Goal: Transaction & Acquisition: Purchase product/service

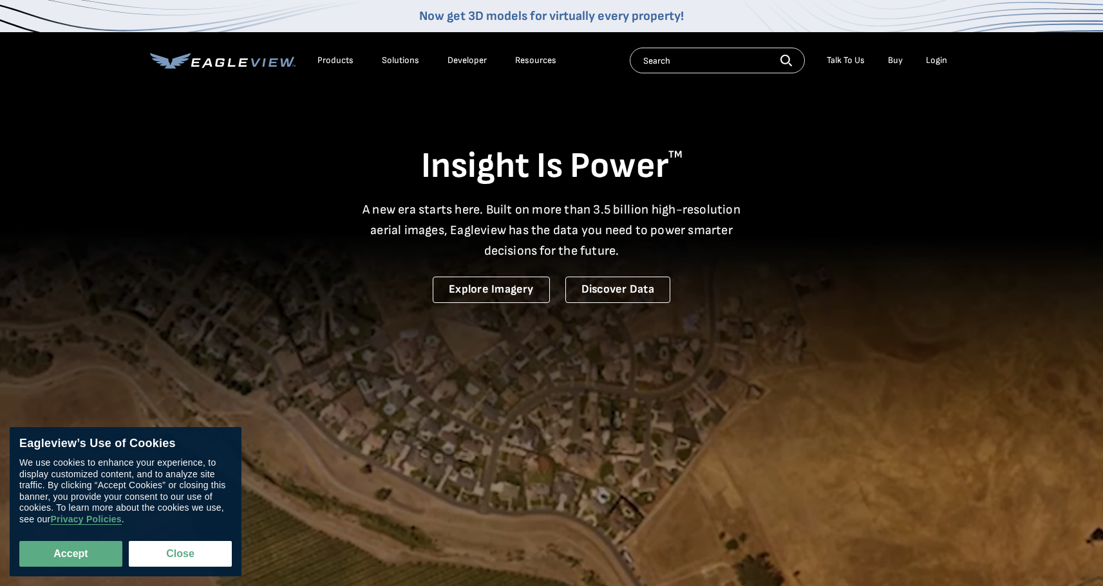
click at [931, 62] on div "Login" at bounding box center [936, 61] width 21 height 12
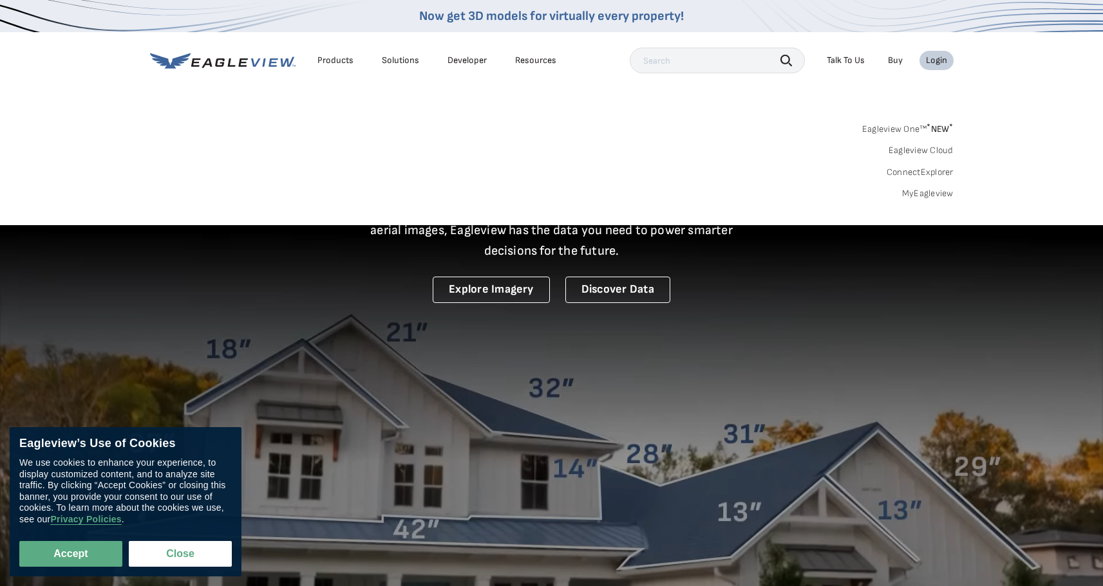
click at [934, 192] on link "MyEagleview" at bounding box center [928, 194] width 52 height 12
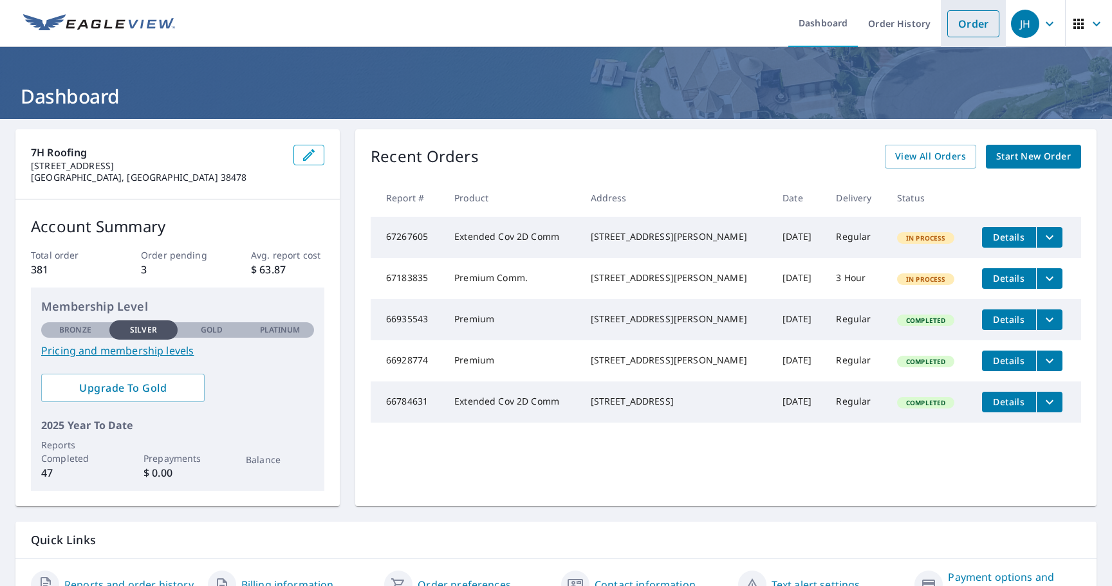
click at [964, 23] on link "Order" at bounding box center [974, 23] width 52 height 27
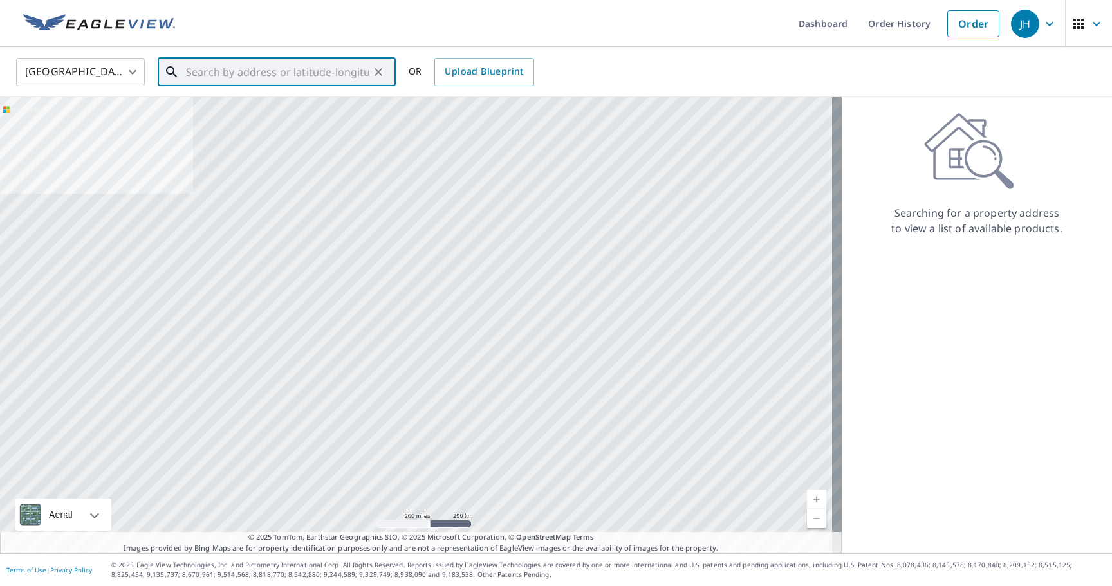
click at [200, 72] on input "text" at bounding box center [277, 72] width 183 height 36
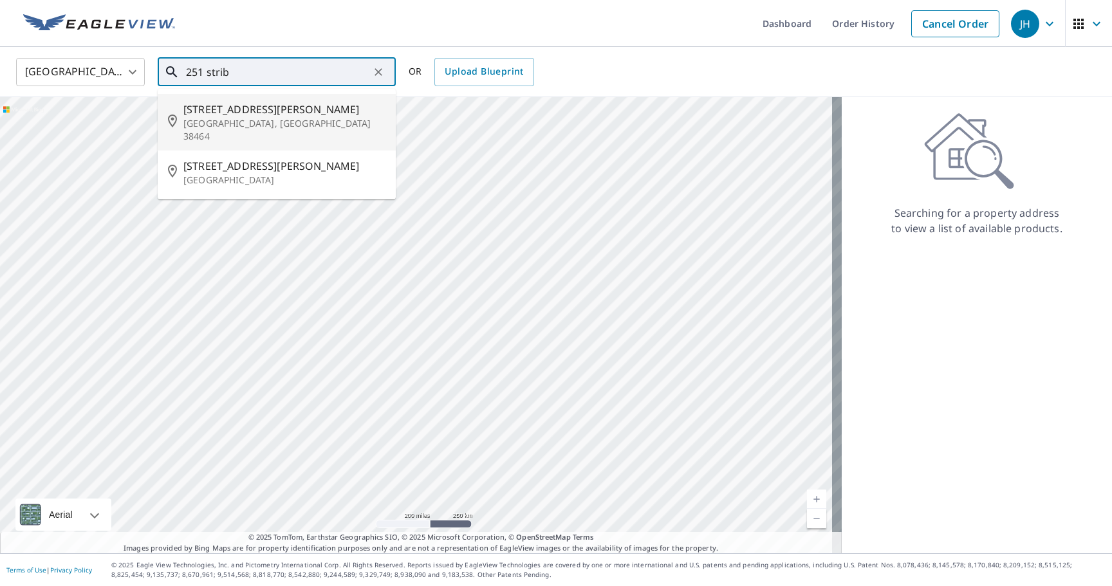
click at [234, 113] on span "[STREET_ADDRESS][PERSON_NAME]" at bounding box center [284, 109] width 202 height 15
type input "[STREET_ADDRESS][PERSON_NAME]"
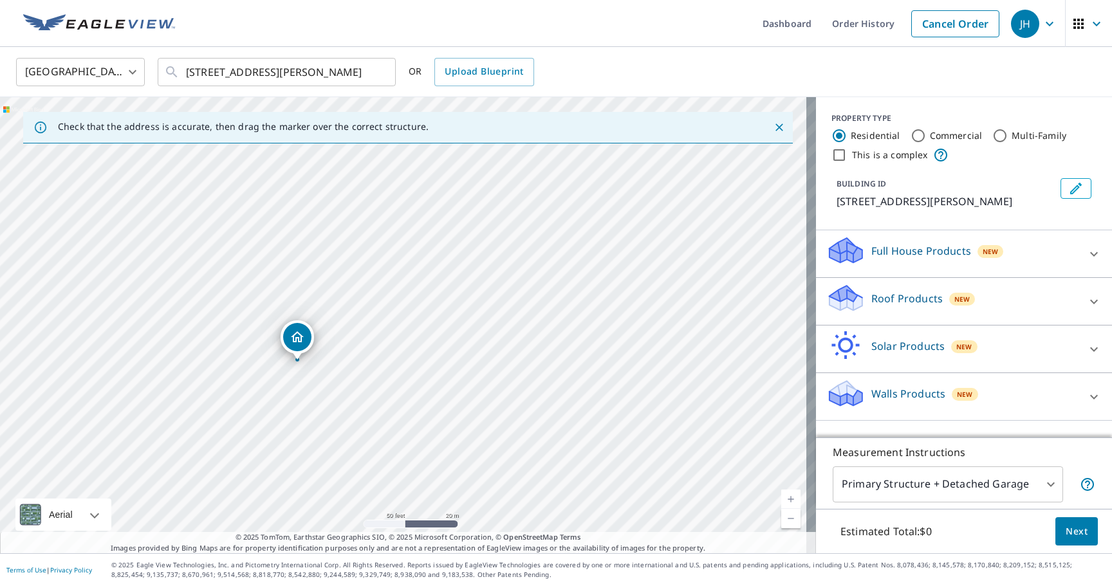
drag, startPoint x: 307, startPoint y: 334, endPoint x: 301, endPoint y: 335, distance: 6.5
click at [1044, 483] on body "JH JH Dashboard Order History Cancel Order JH [GEOGRAPHIC_DATA] [GEOGRAPHIC_DAT…" at bounding box center [556, 293] width 1112 height 586
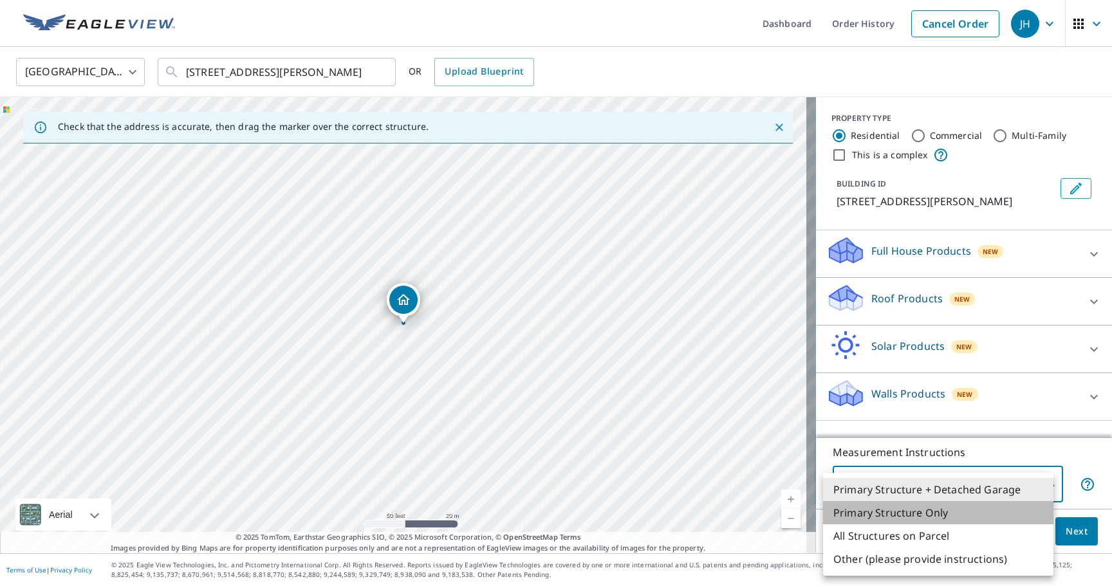
click at [919, 512] on li "Primary Structure Only" at bounding box center [938, 513] width 230 height 23
type input "2"
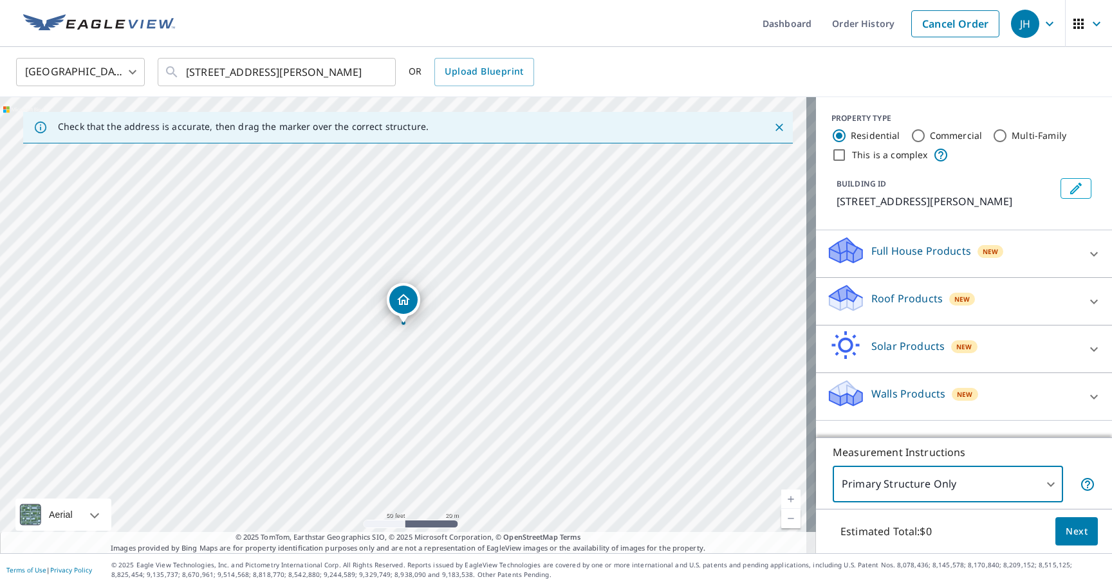
click at [1087, 297] on icon at bounding box center [1094, 301] width 15 height 15
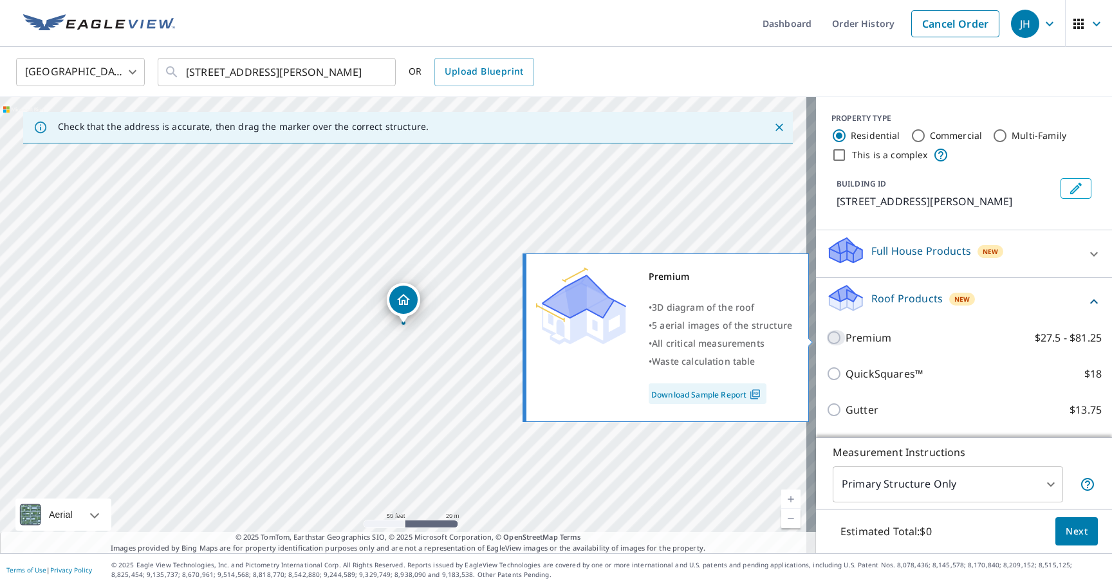
click at [827, 336] on input "Premium $27.5 - $81.25" at bounding box center [836, 337] width 19 height 15
checkbox input "true"
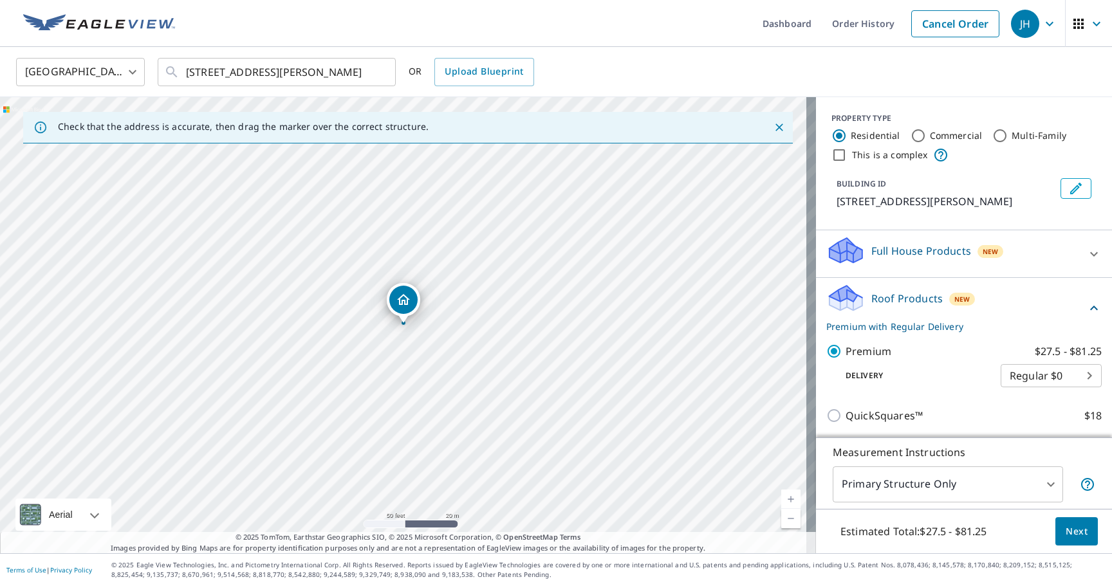
click at [1066, 525] on span "Next" at bounding box center [1077, 532] width 22 height 16
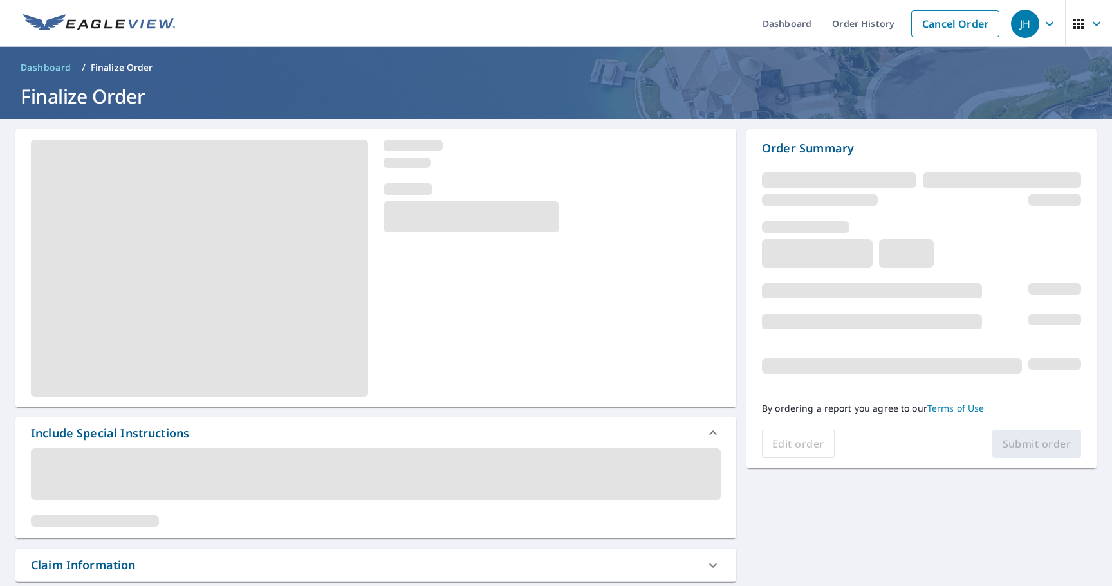
click at [180, 455] on span at bounding box center [376, 475] width 690 height 52
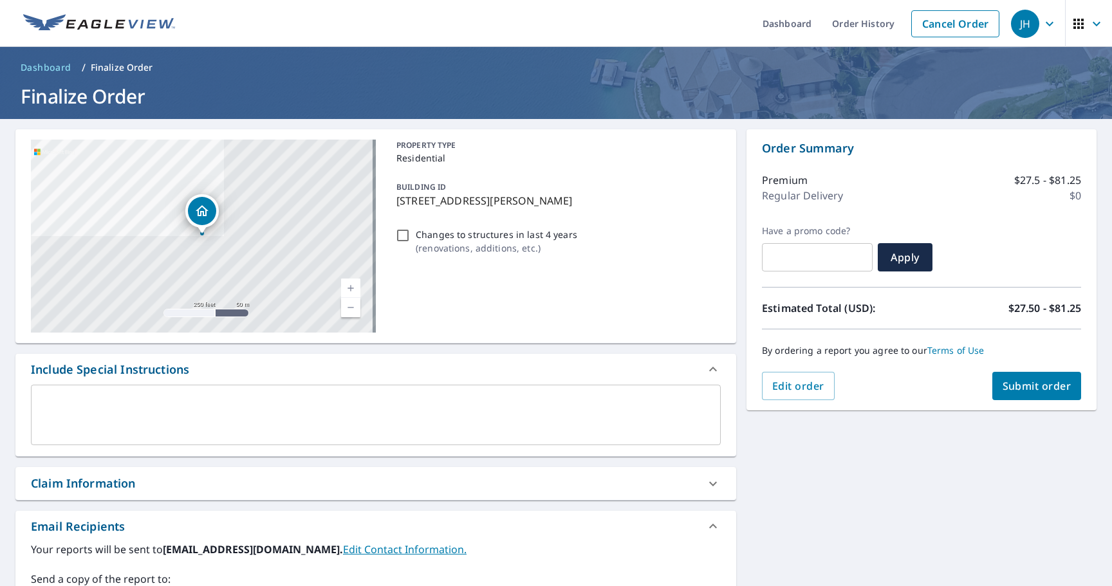
click at [92, 392] on div "x ​" at bounding box center [376, 415] width 690 height 61
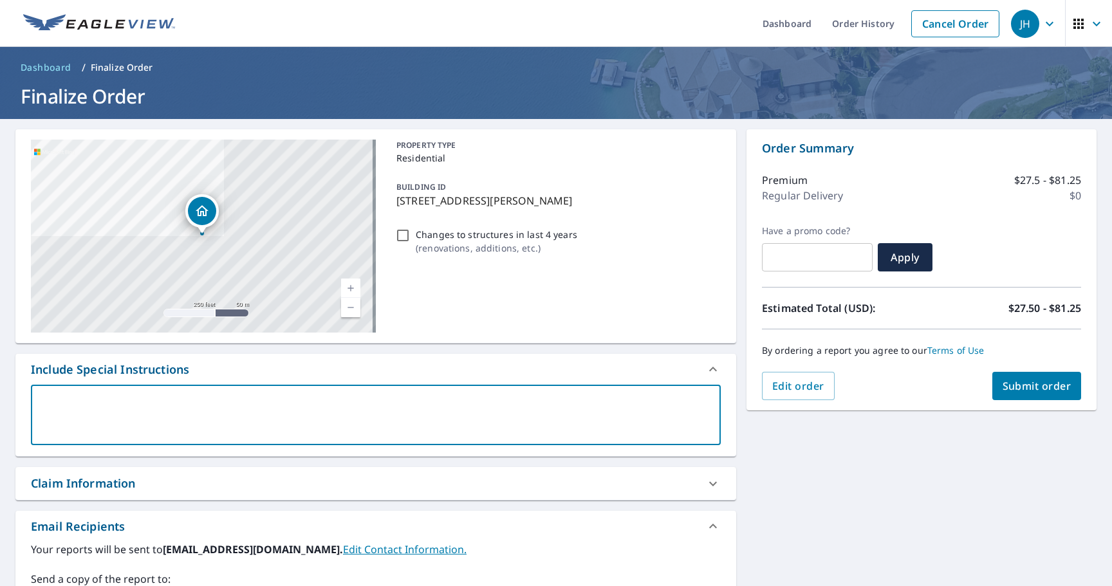
type textarea "W"
type textarea "x"
type textarea "We"
type textarea "x"
type textarea "We"
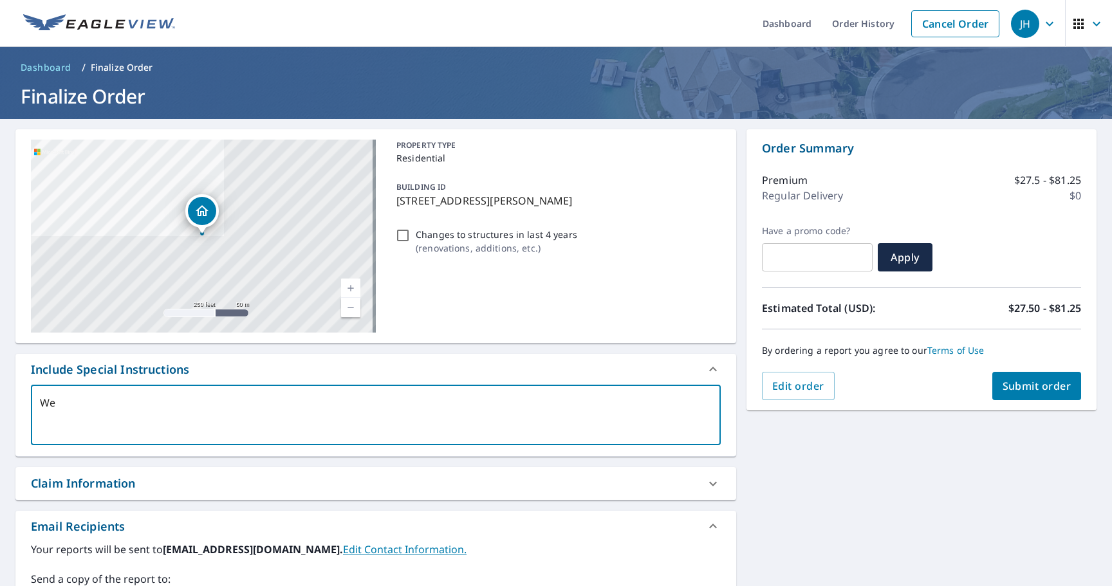
type textarea "x"
type textarea "We o"
type textarea "x"
type textarea "We on"
type textarea "x"
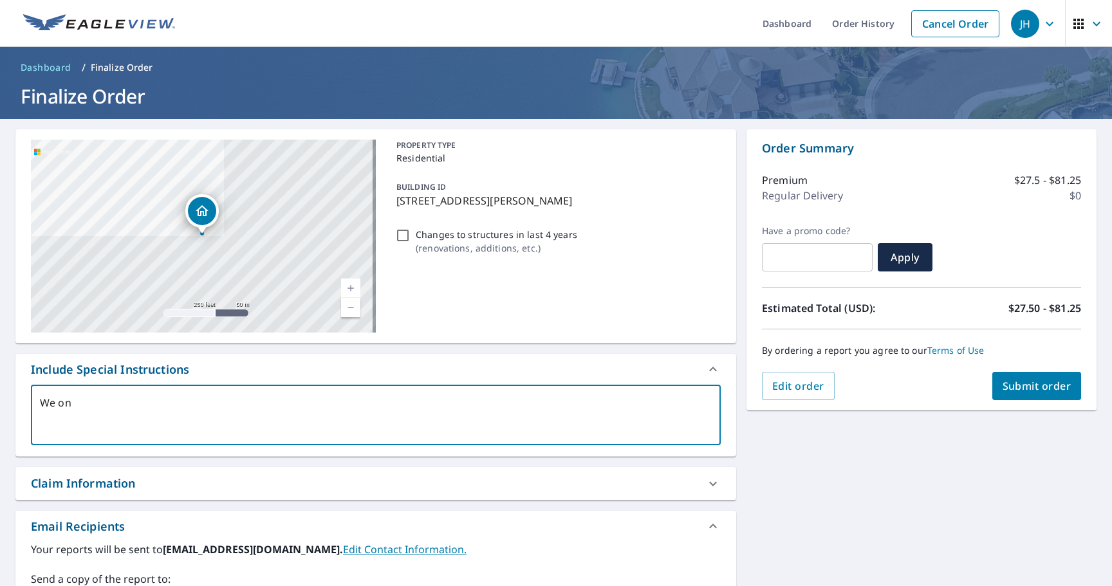
type textarea "We onl"
type textarea "x"
type textarea "We only"
type textarea "x"
type textarea "We only"
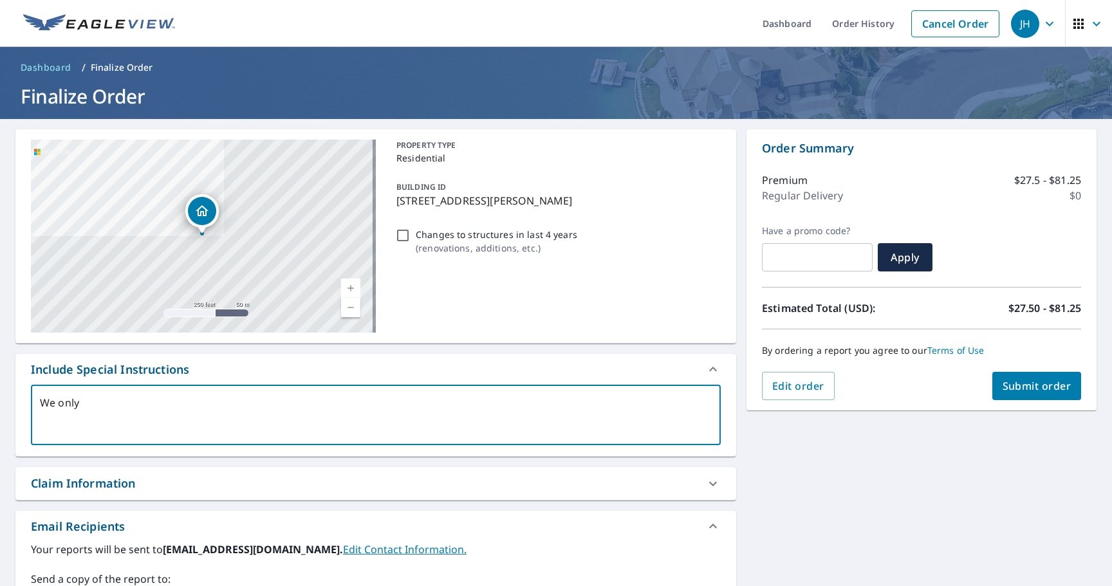
type textarea "x"
type textarea "We only n"
type textarea "x"
type textarea "We only ne"
type textarea "x"
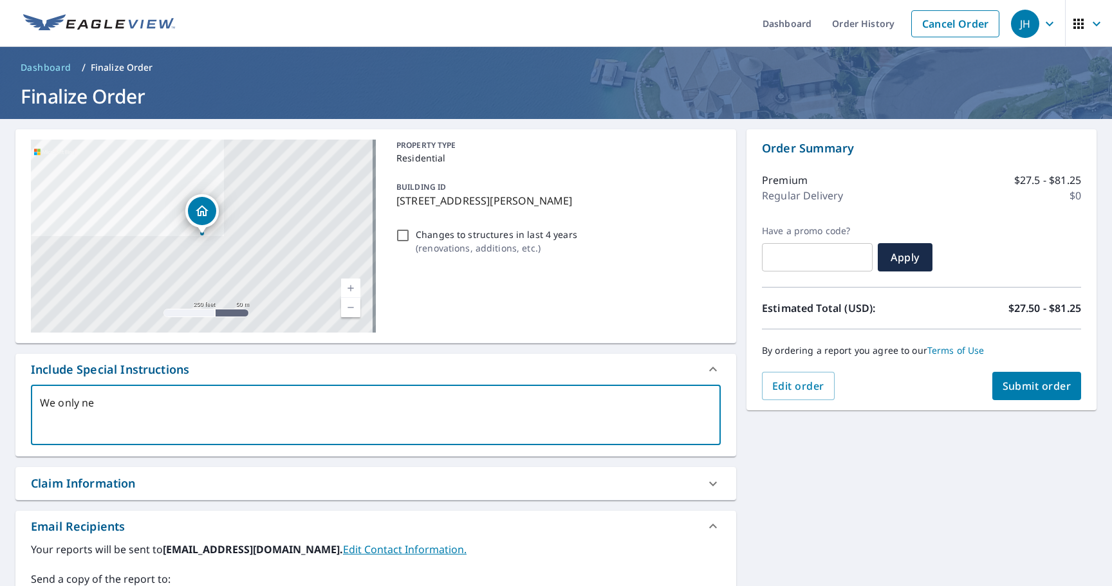
type textarea "We only nee"
type textarea "x"
type textarea "We only need"
type textarea "x"
type textarea "We only need"
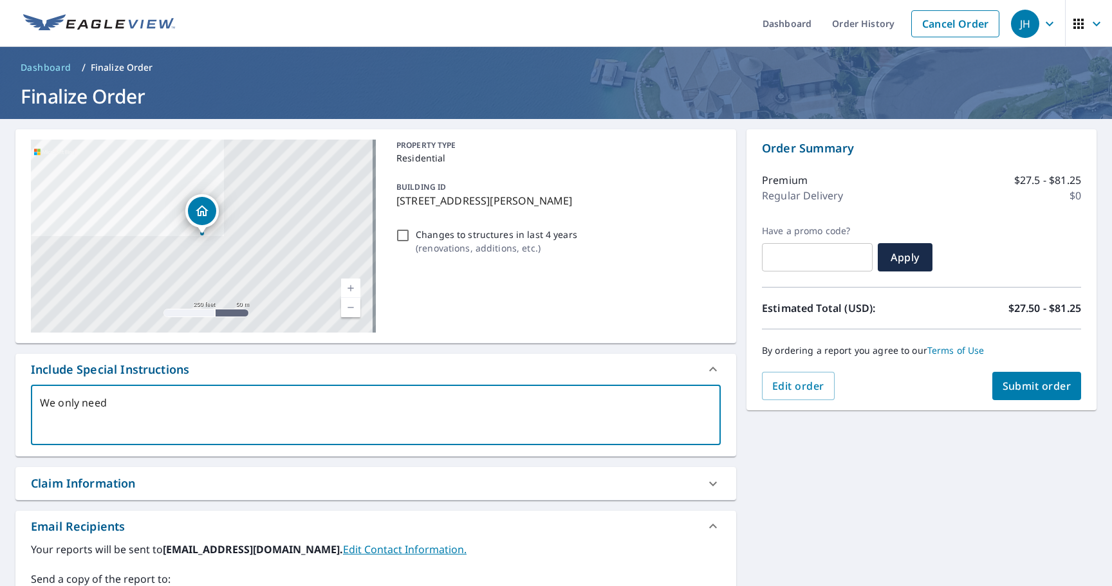
type textarea "x"
type textarea "We only need m"
type textarea "x"
type textarea "We only need me"
type textarea "x"
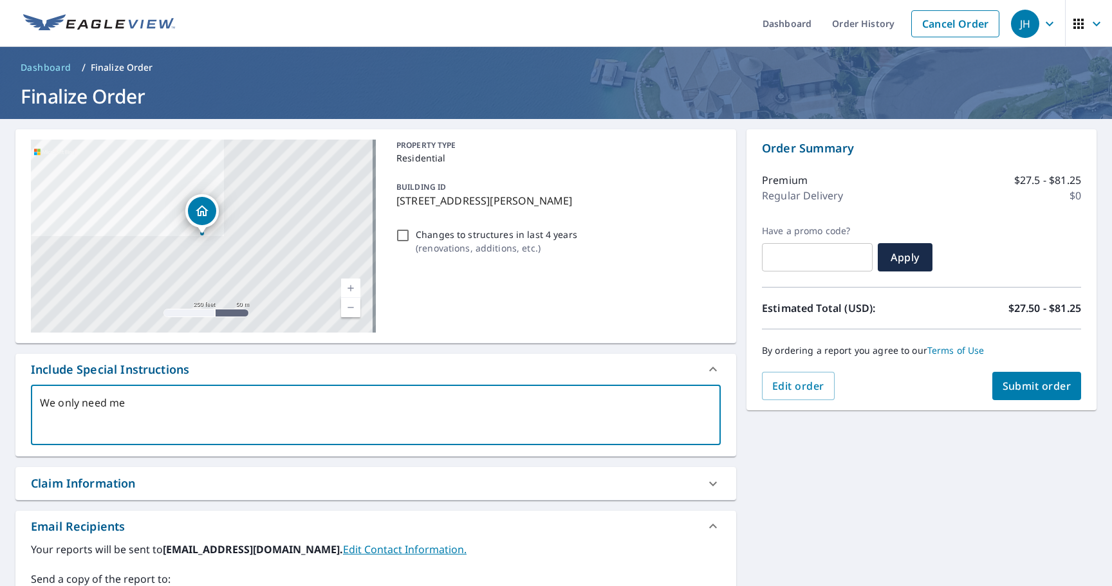
type textarea "We only need mea"
type textarea "x"
type textarea "We only need meas"
type textarea "x"
type textarea "We only need measu"
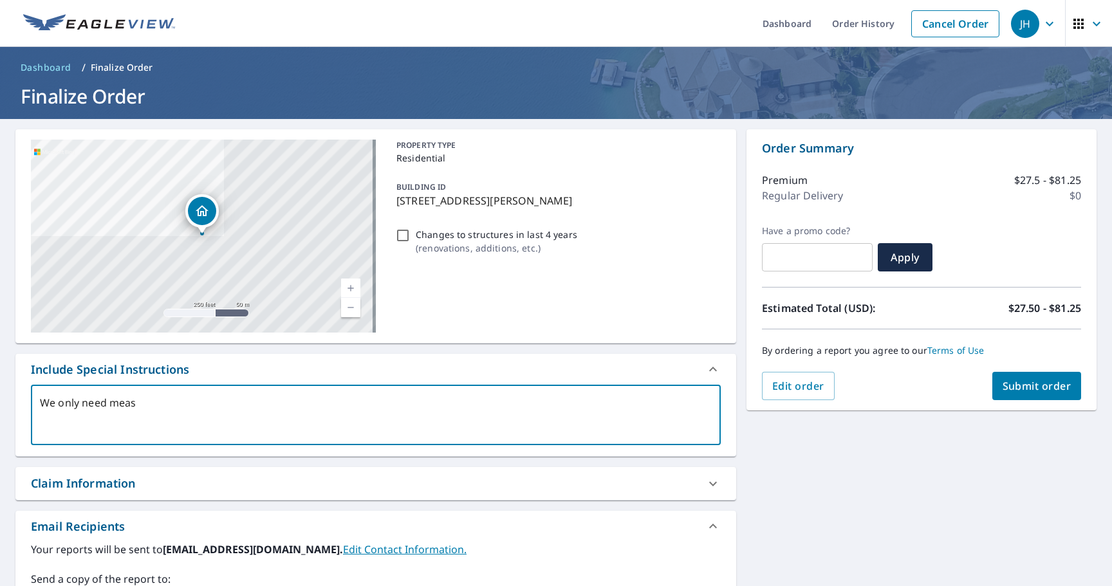
type textarea "x"
type textarea "We only need measur"
type textarea "x"
type textarea "We only need measure"
type textarea "x"
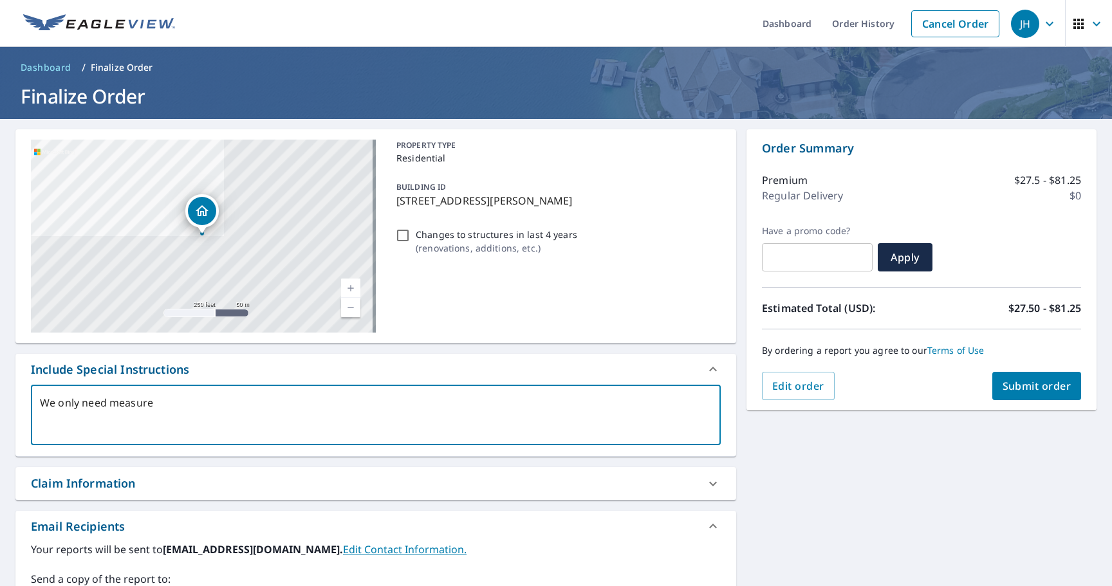
type textarea "We only need measurem"
type textarea "x"
type textarea "We only need measureme"
type textarea "x"
type textarea "We only need measuremen"
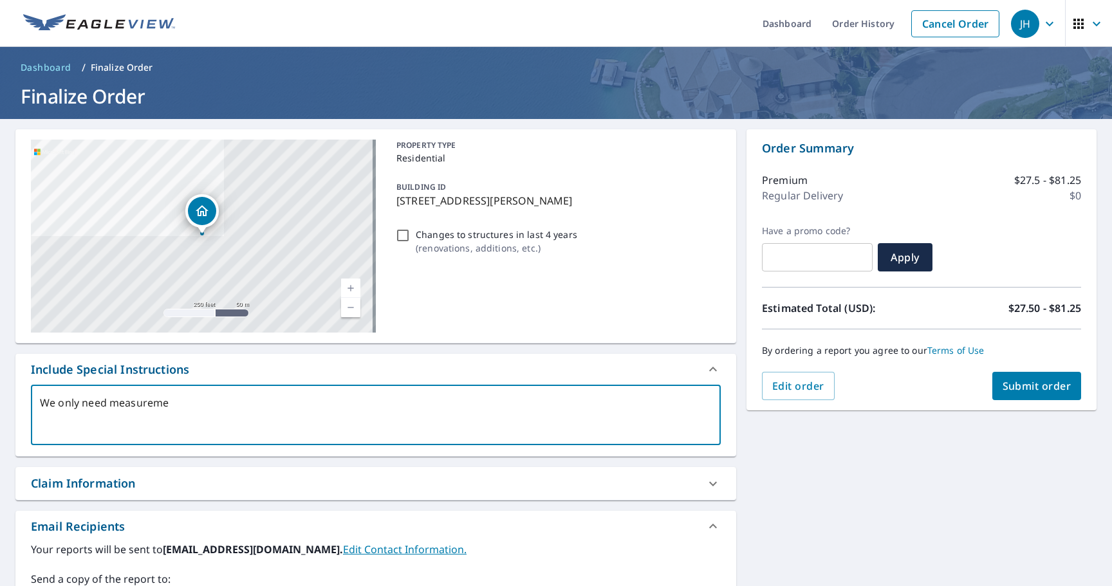
type textarea "x"
type textarea "We only need measurement"
type textarea "x"
type textarea "We only need measurements"
type textarea "x"
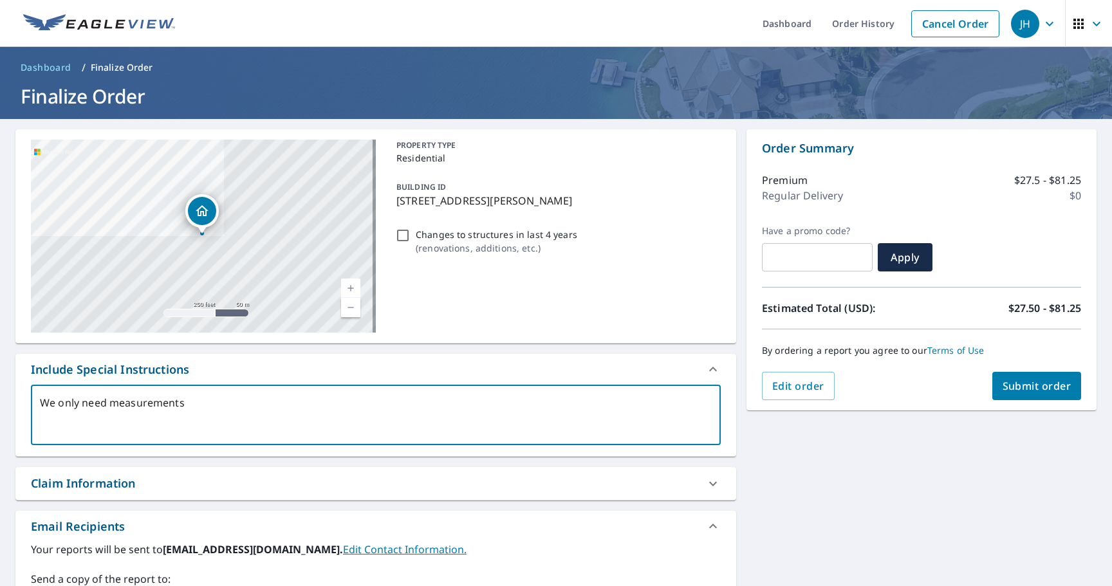
type textarea "We only need measurements"
type textarea "x"
type textarea "We only need measurements o"
type textarea "x"
type textarea "We only need measurements of"
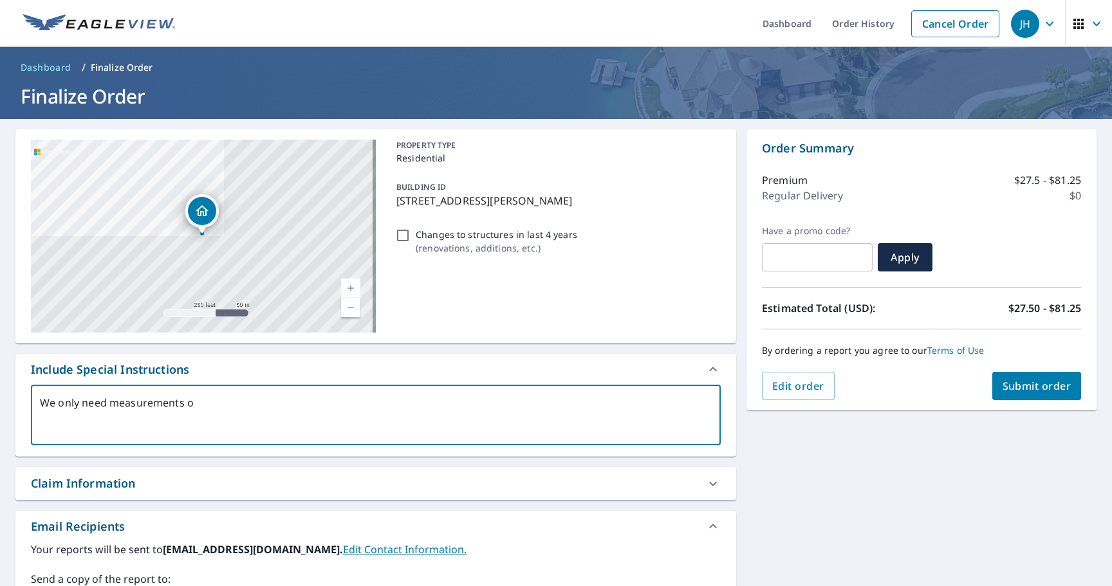
type textarea "x"
type textarea "We only need measurements of"
type textarea "x"
type textarea "We only need measurements of t"
type textarea "x"
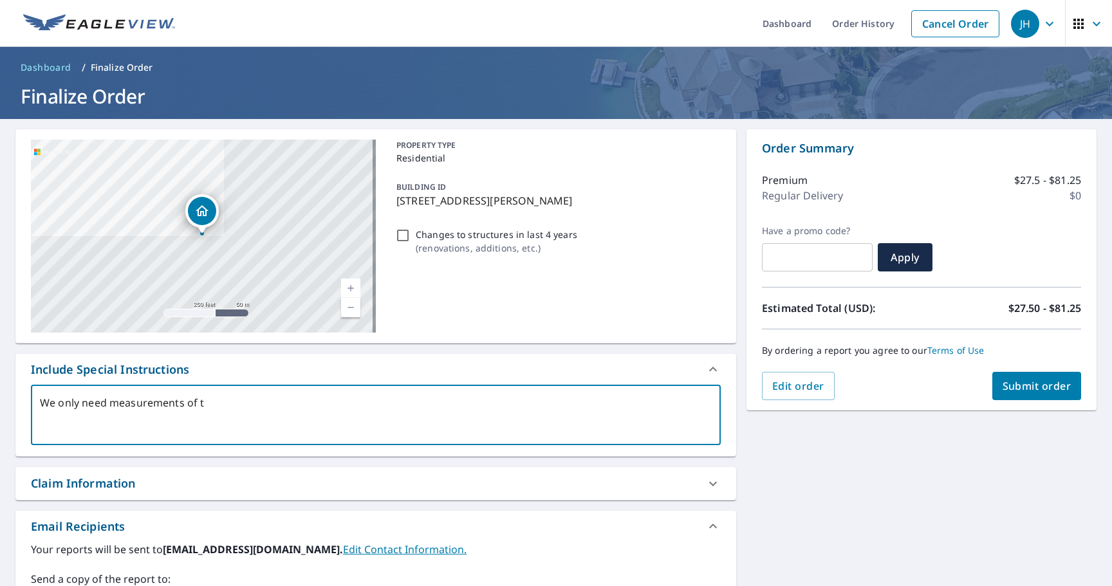
type textarea "We only need measurements of th"
type textarea "x"
type textarea "We only need measurements of the"
type textarea "x"
type textarea "We only need measurements of the"
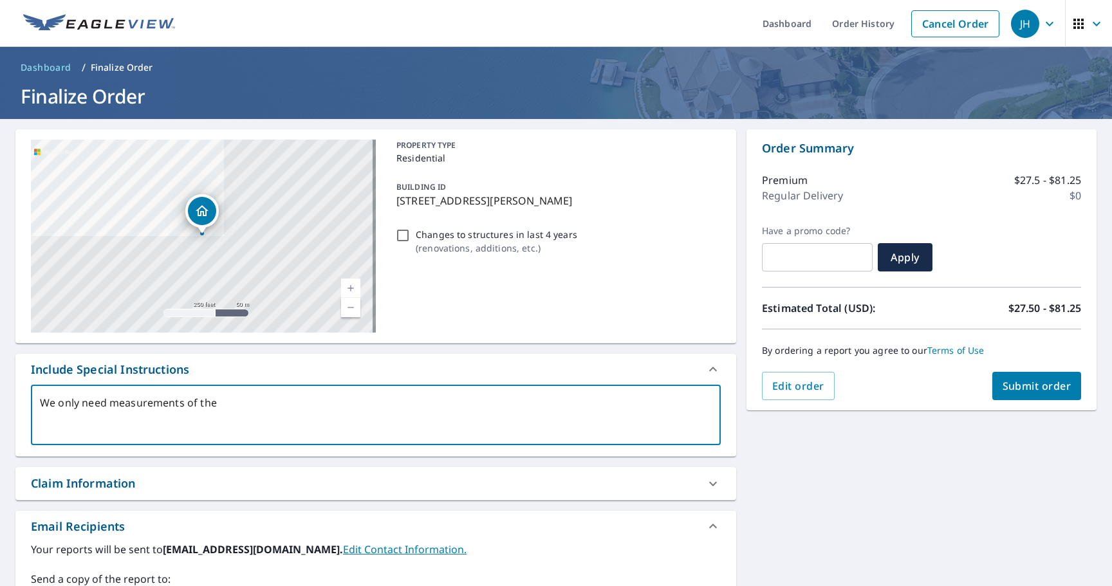
type textarea "x"
type textarea "We only need measurements of the h"
type textarea "x"
type textarea "We only need measurements of the ho"
type textarea "x"
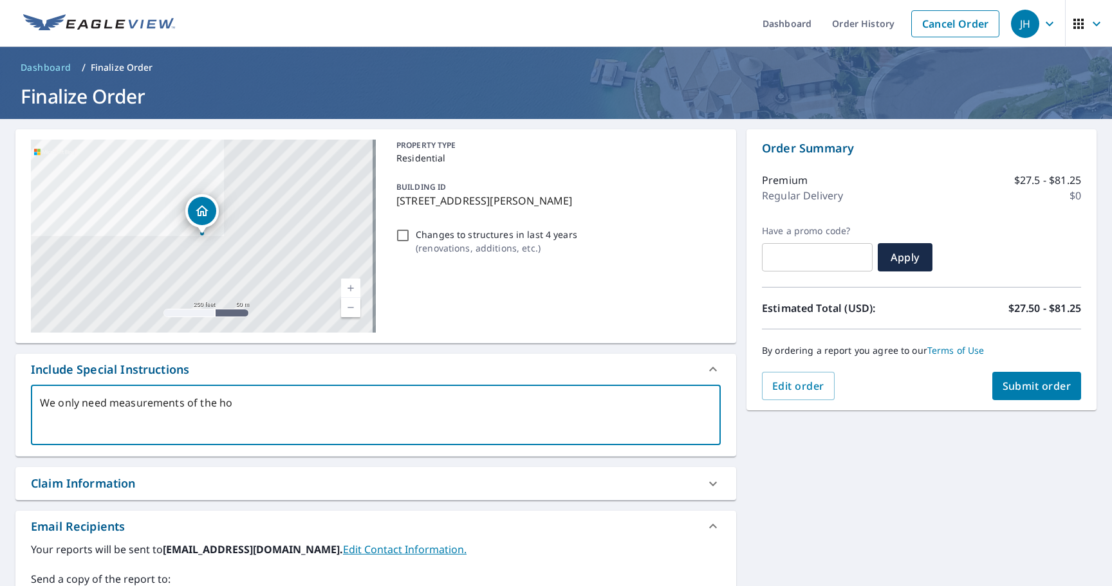
type textarea "We only need measurements of the hou"
type textarea "x"
type textarea "We only need measurements of the hous"
type textarea "x"
type textarea "We only need measurements of the house"
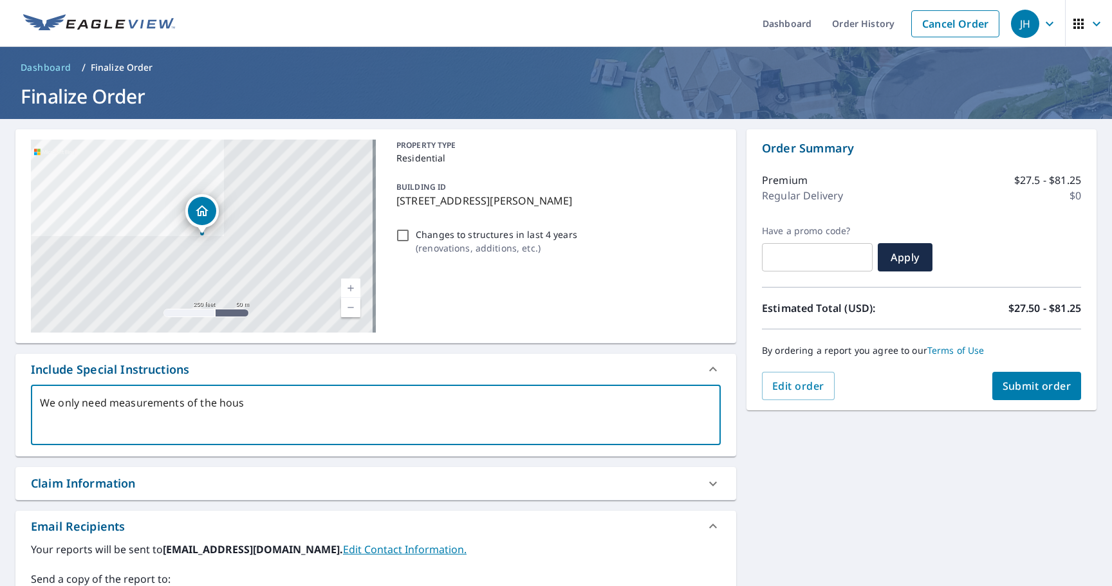
type textarea "x"
type textarea "We only need measurements of the house,"
type textarea "x"
type textarea "We only need measurements of the house,"
type textarea "x"
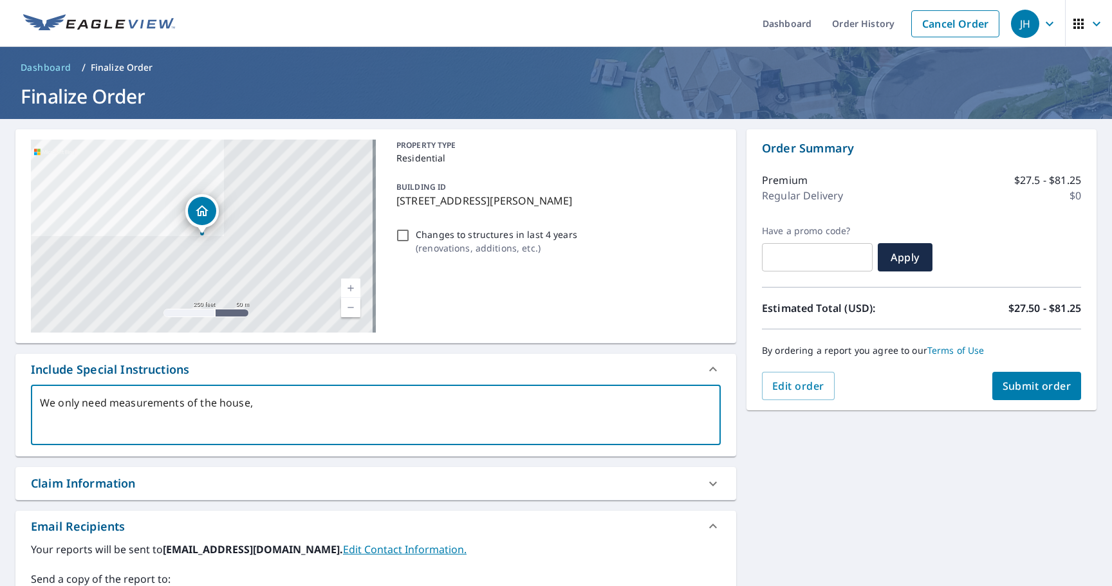
type textarea "We only need measurements of the house, n"
type textarea "x"
type textarea "We only need measurements of the house, no"
type textarea "x"
type textarea "We only need measurements of the house, not"
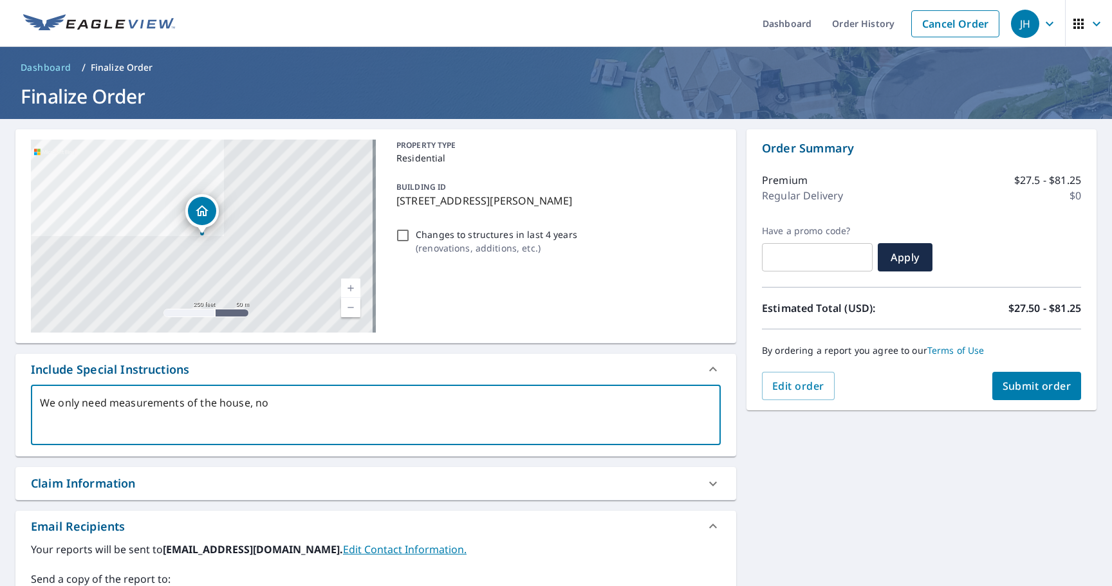
type textarea "x"
type textarea "We only need measurements of the house, not"
type textarea "x"
type textarea "We only need measurements of the house, not t"
type textarea "x"
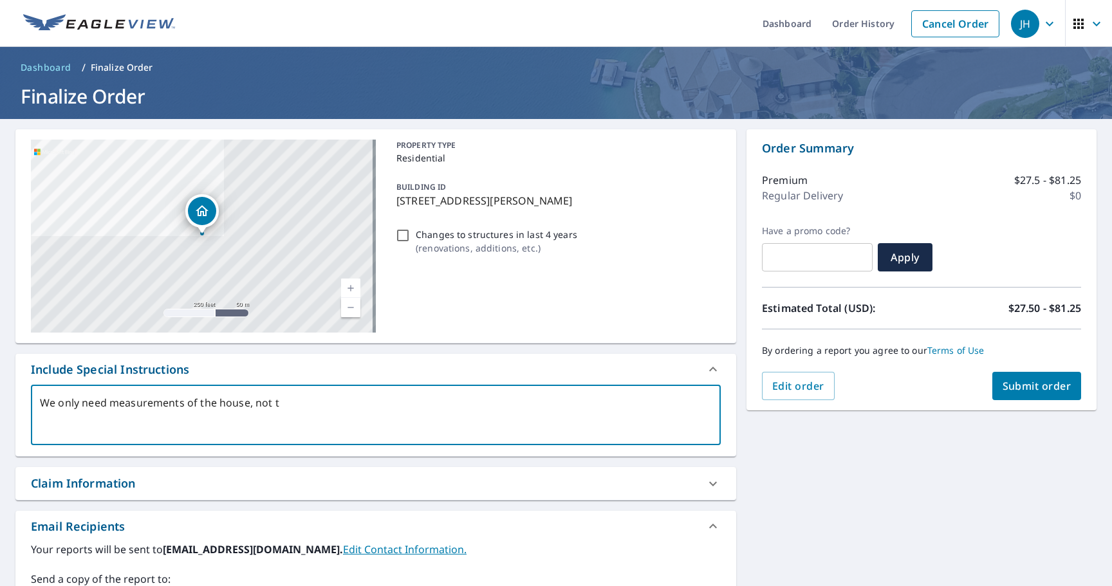
type textarea "We only need measurements of the house, not th"
type textarea "x"
type textarea "We only need measurements of the house, not the"
type textarea "x"
type textarea "We only need measurements of the house, not the"
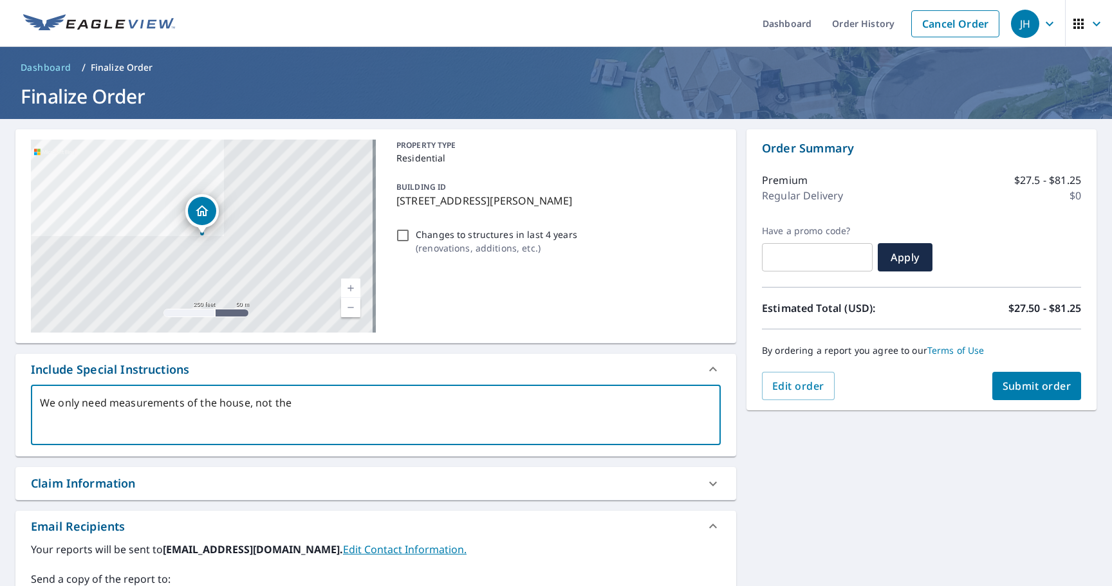
type textarea "x"
type textarea "We only need measurements of the house, not the g"
type textarea "x"
type textarea "We only need measurements of the house, not the ga"
type textarea "x"
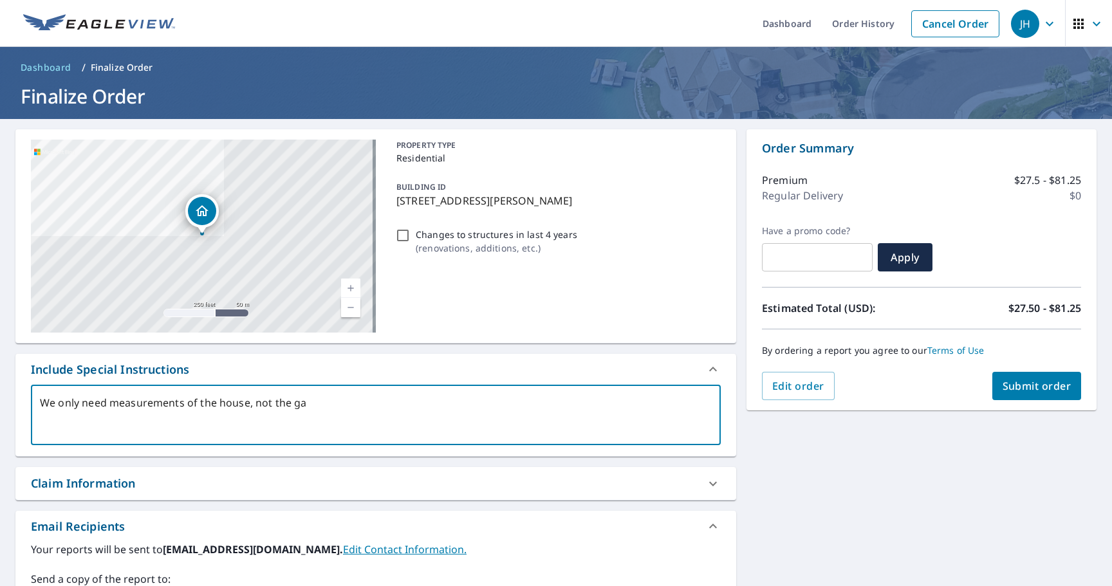
type textarea "We only need measurements of the house, not the gar"
type textarea "x"
type textarea "We only need measurements of the house, not the gara"
type textarea "x"
type textarea "We only need measurements of the house, not the garag"
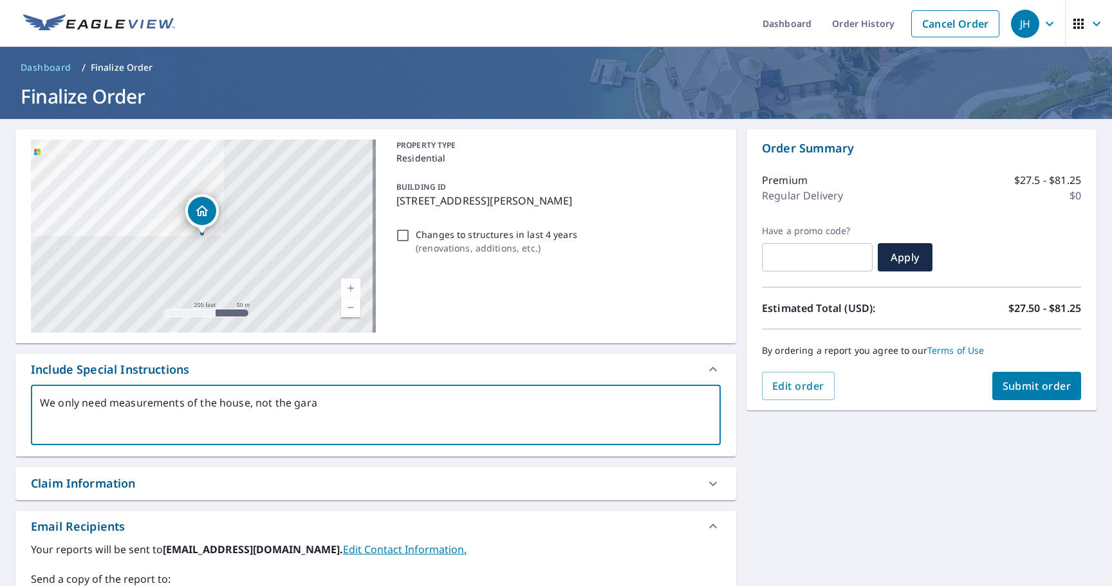
type textarea "x"
type textarea "We only need measurements of the house, not the garage"
type textarea "x"
type textarea "We only need measurements of the house, not the garage."
type textarea "x"
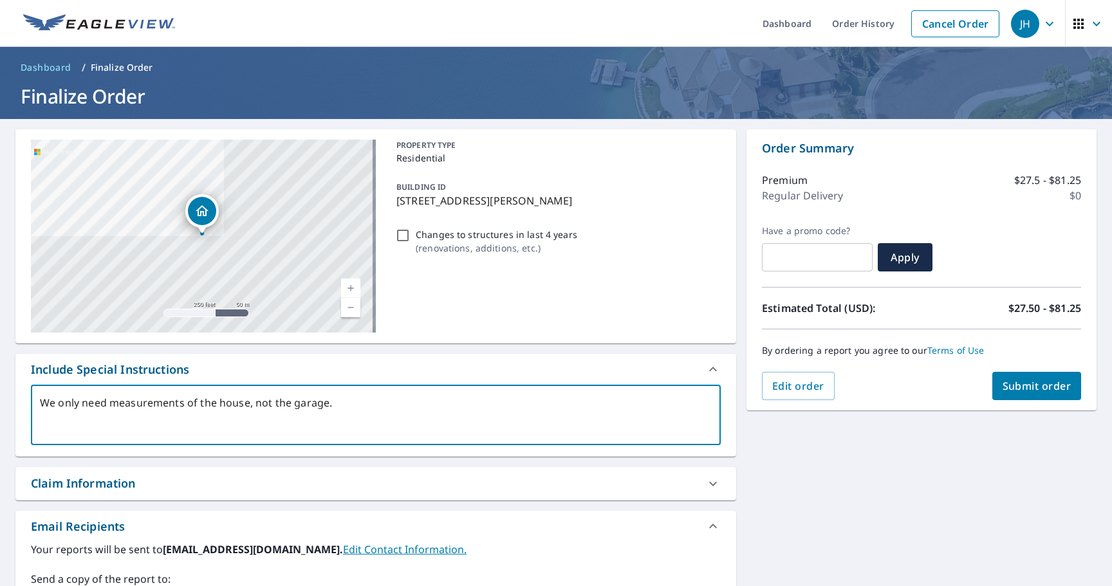
type textarea "We only need measurements of the house, not the garage."
type textarea "x"
type textarea "We only need measurements of the house, not the garage."
type textarea "x"
type textarea "We only need measurements of the house, not the garage. T"
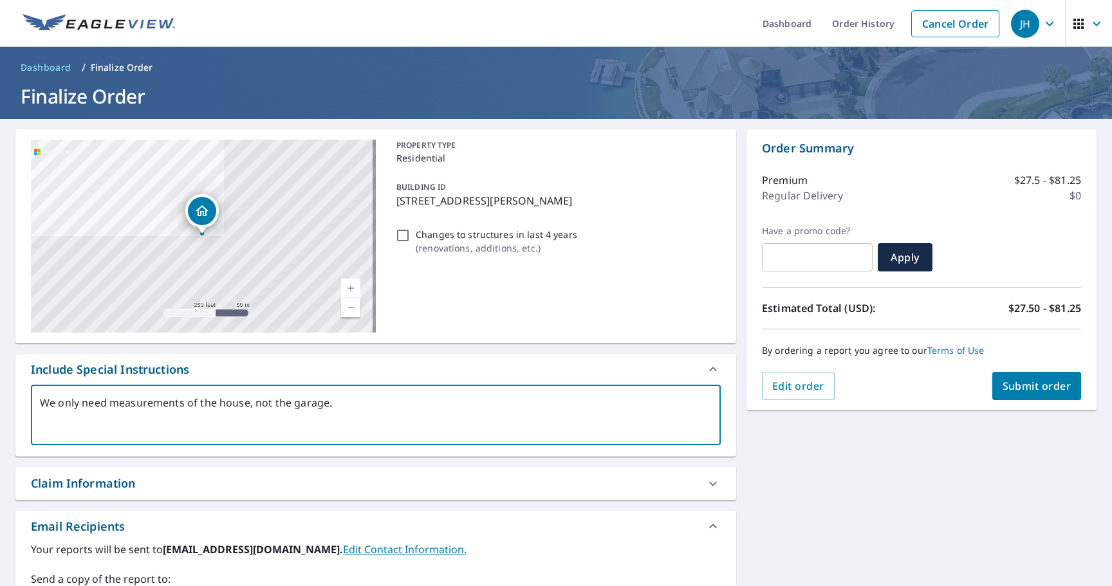
type textarea "x"
type textarea "We only need measurements of the house, not the garage. Th"
type textarea "x"
type textarea "We only need measurements of the house, not the garage. Tha"
type textarea "x"
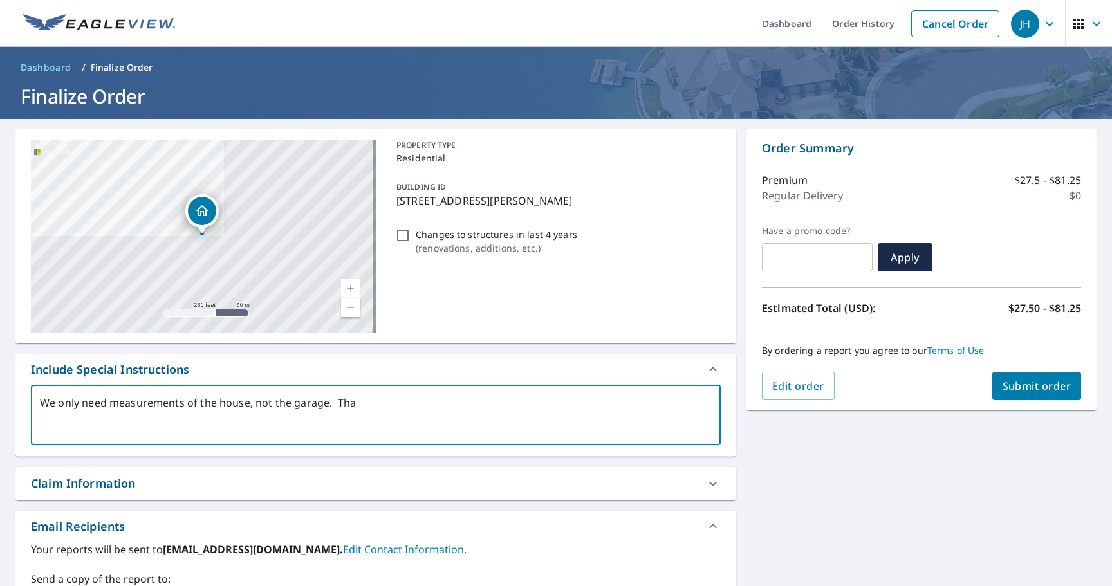
type textarea "We only need measurements of the house, not the garage. Than"
type textarea "x"
type textarea "We only need measurements of the house, not the garage. Thank"
type textarea "x"
type textarea "We only need measurements of the house, not the garage. Thank"
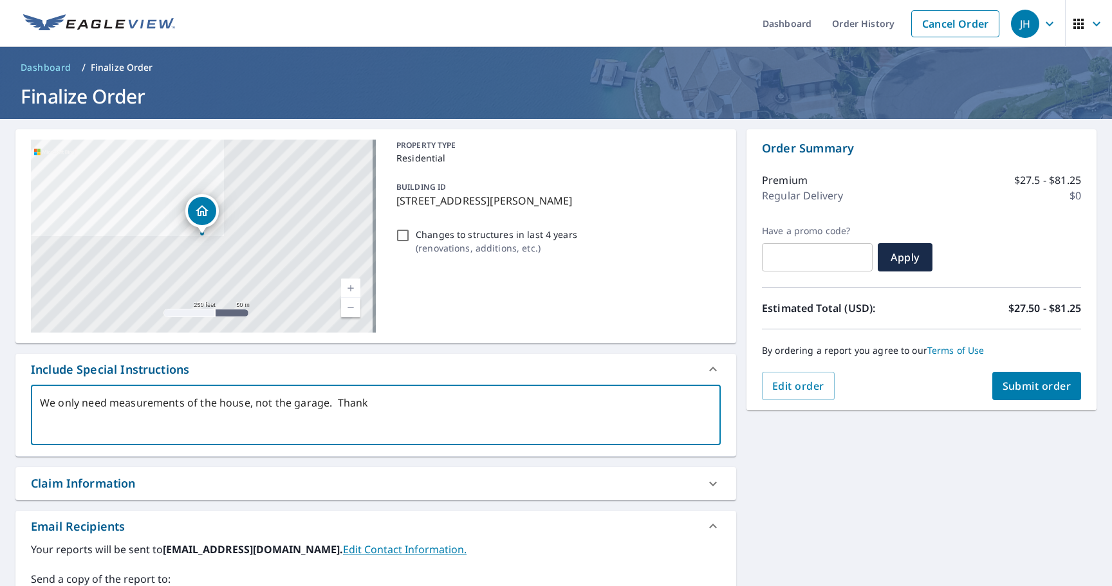
type textarea "x"
type textarea "We only need measurements of the house, not the garage. Thank y"
type textarea "x"
type textarea "We only need measurements of the house, not the garage. Thank yo"
type textarea "x"
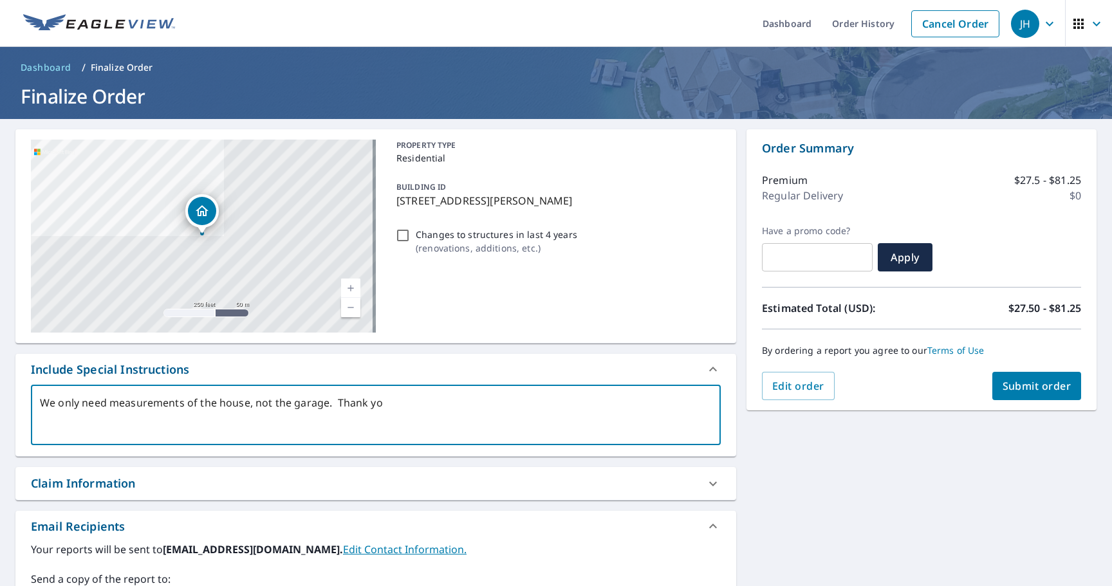
type textarea "We only need measurements of the house, not the garage. Thank you"
type textarea "x"
type textarea "We only need measurements of the house, not the garage. Thank you!"
type textarea "x"
type textarea "We only need measurements of the house, not the garage. Thank you!"
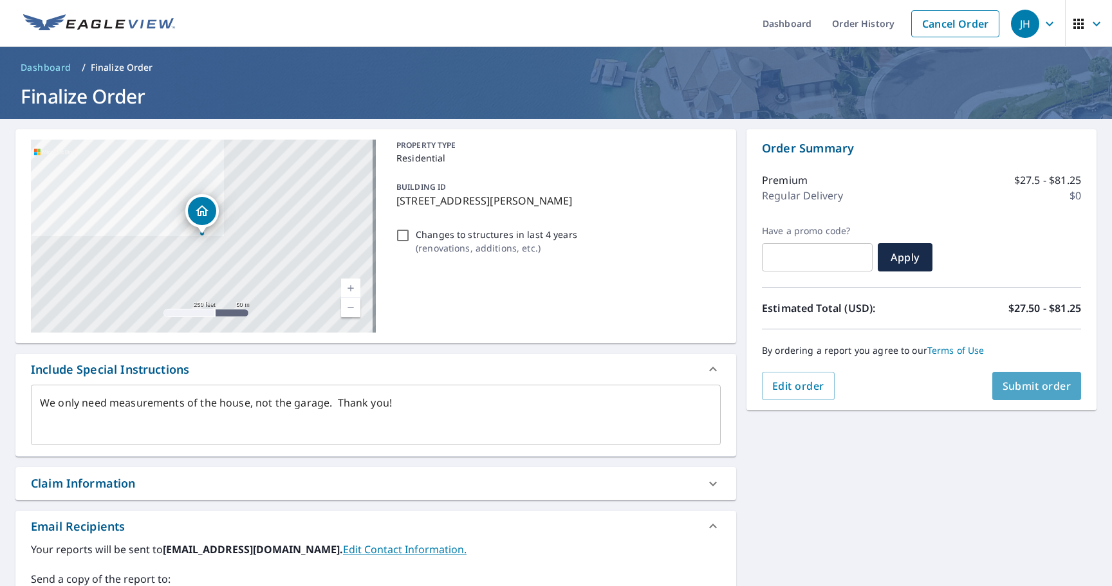
click at [1012, 388] on span "Submit order" at bounding box center [1037, 386] width 69 height 14
type textarea "x"
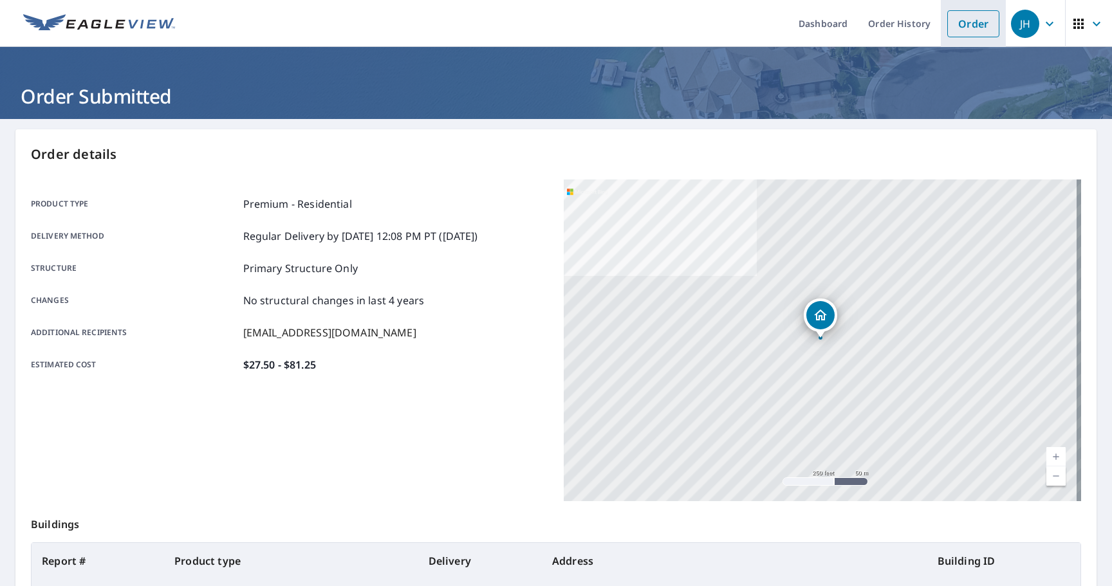
click at [960, 24] on link "Order" at bounding box center [974, 23] width 52 height 27
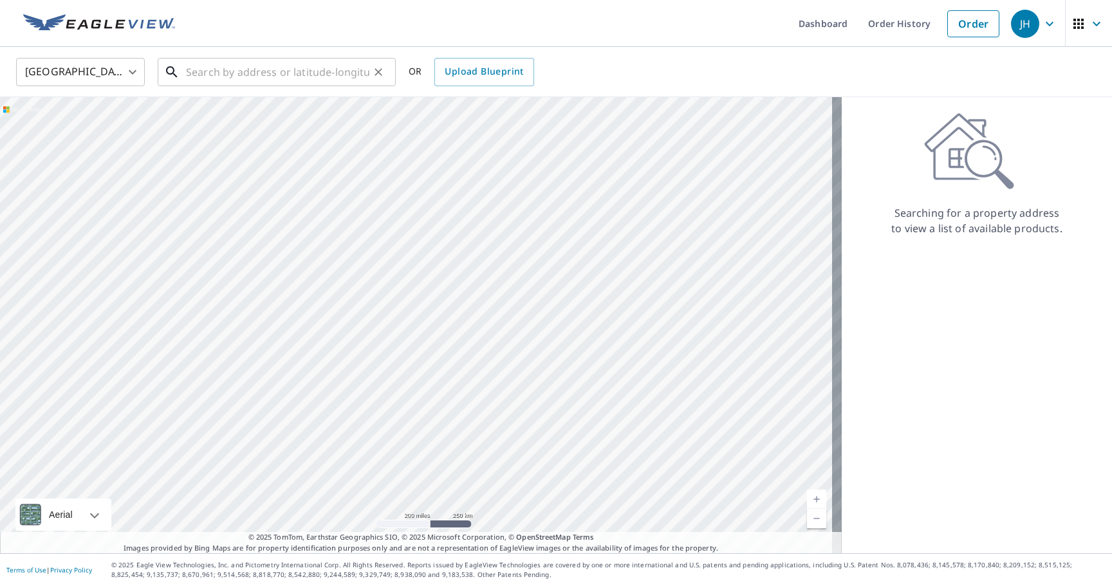
click at [225, 72] on input "text" at bounding box center [277, 72] width 183 height 36
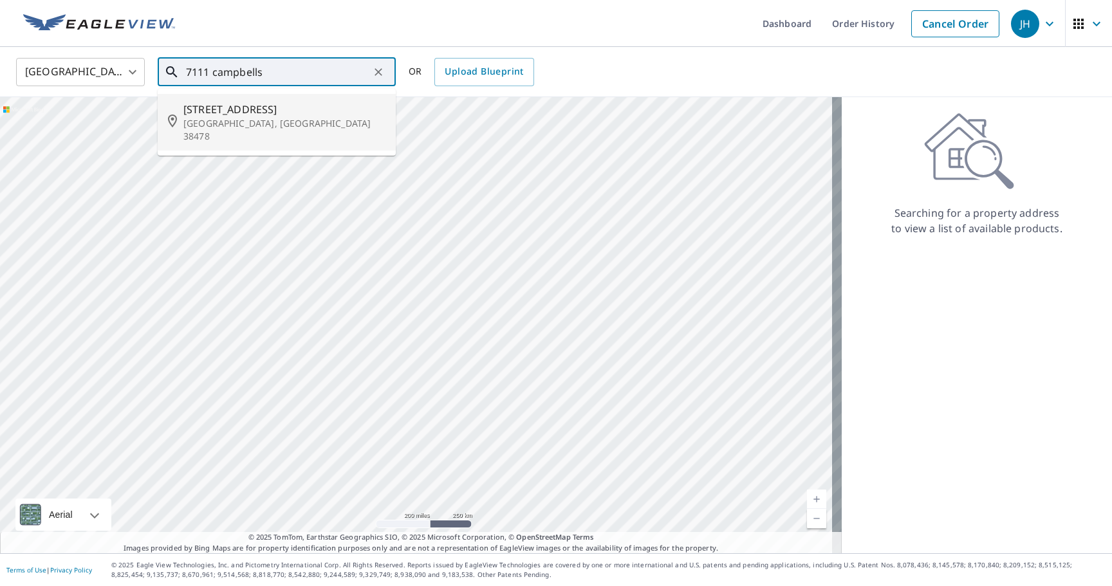
click at [262, 111] on span "7111 Campbellsville Rd" at bounding box center [284, 109] width 202 height 15
type input "7111 Campbellsville Rd Pulaski, TN 38478"
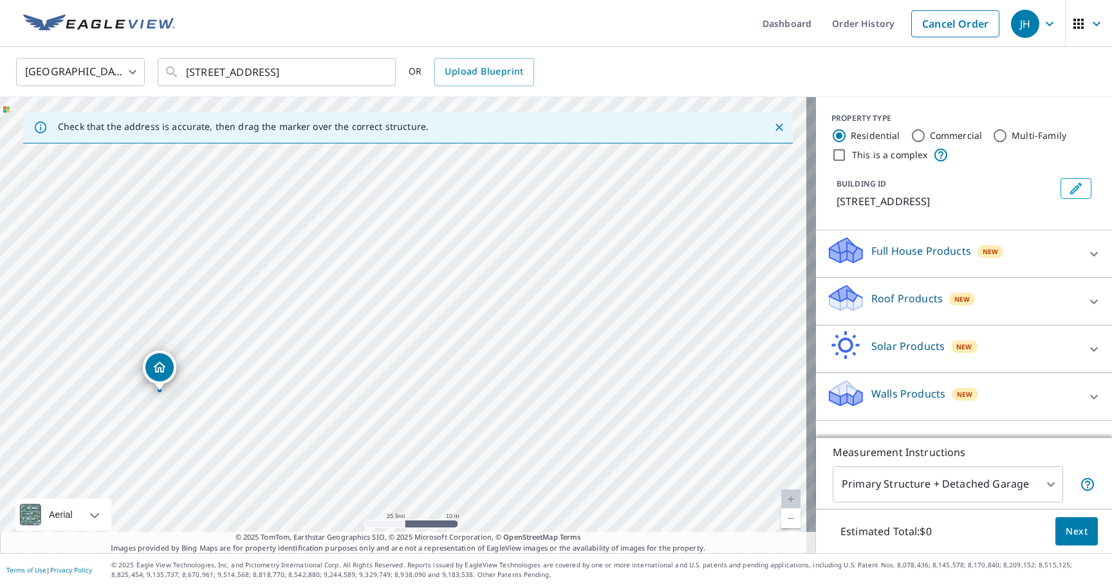
click at [1046, 483] on body "JH JH Dashboard Order History Cancel Order JH United States US ​ 7111 Campbells…" at bounding box center [556, 293] width 1112 height 586
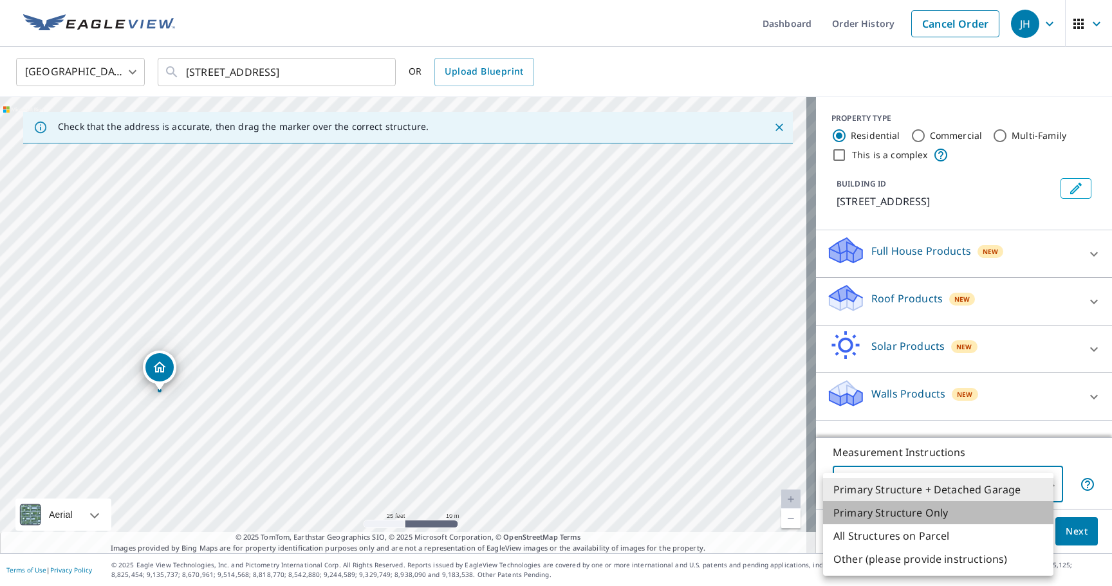
click at [943, 512] on li "Primary Structure Only" at bounding box center [938, 513] width 230 height 23
type input "2"
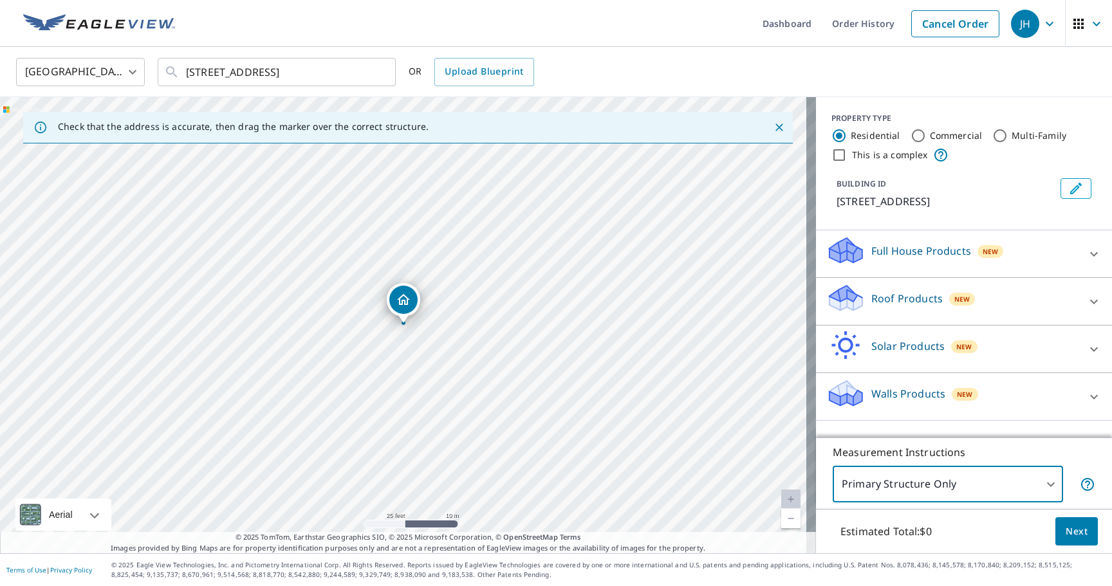
click at [1087, 299] on icon at bounding box center [1094, 301] width 15 height 15
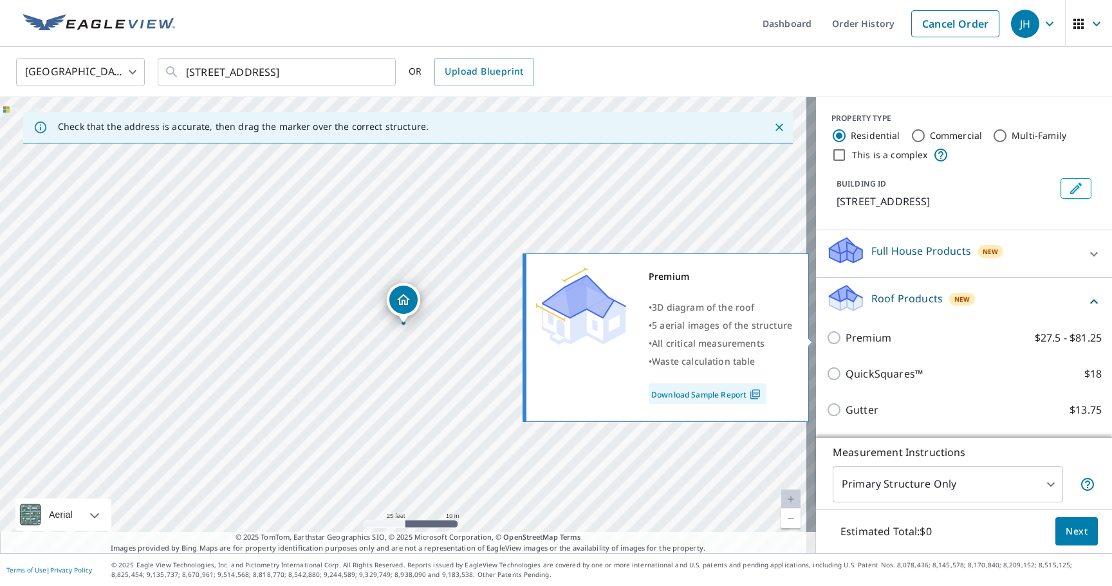
click at [827, 337] on input "Premium $27.5 - $81.25" at bounding box center [836, 337] width 19 height 15
checkbox input "true"
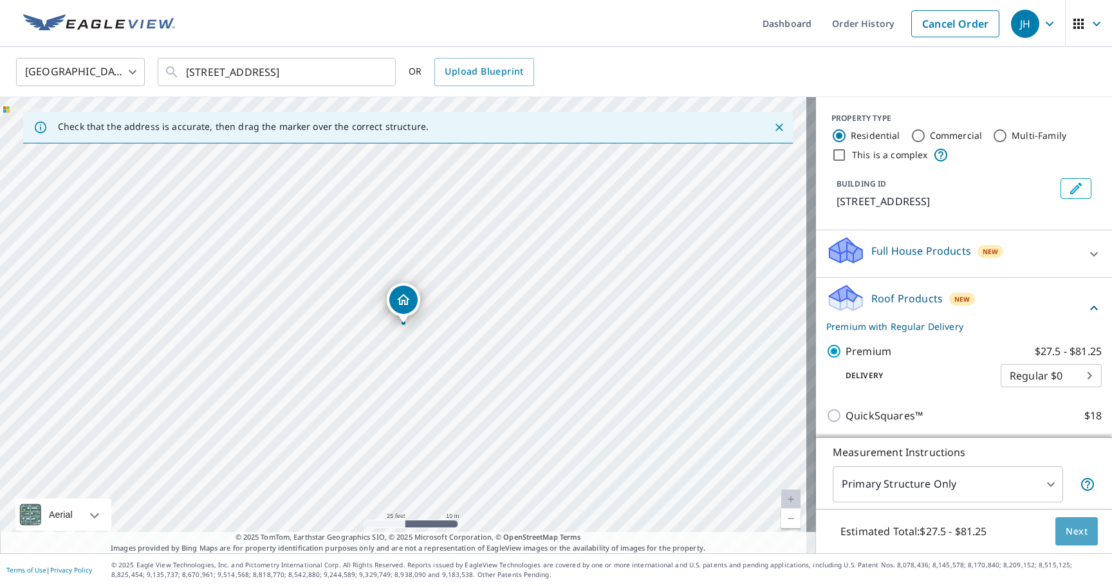
click at [1073, 529] on span "Next" at bounding box center [1077, 532] width 22 height 16
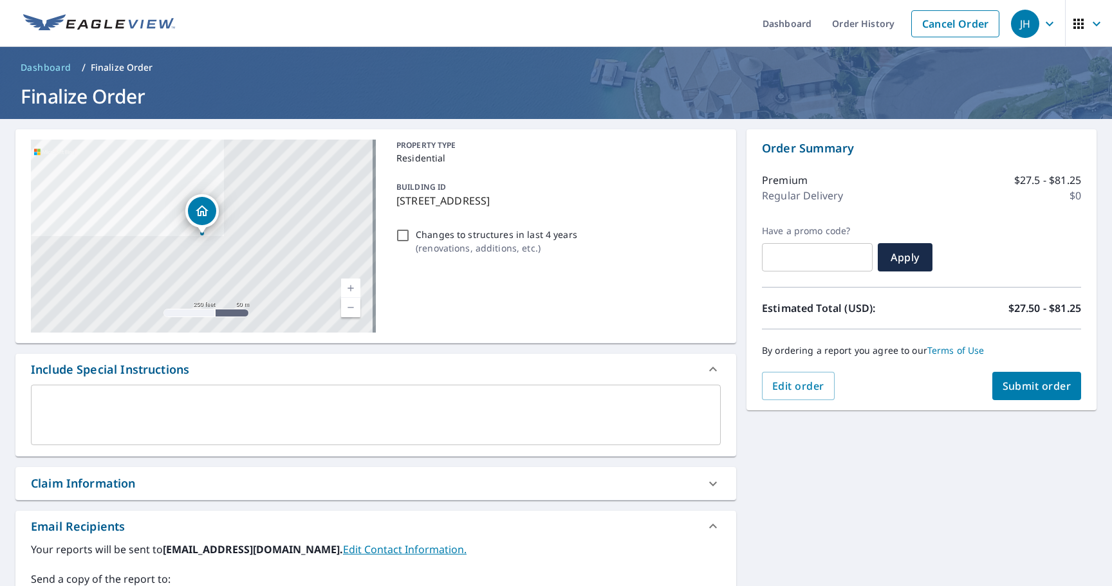
click at [99, 396] on div "x ​" at bounding box center [376, 415] width 690 height 61
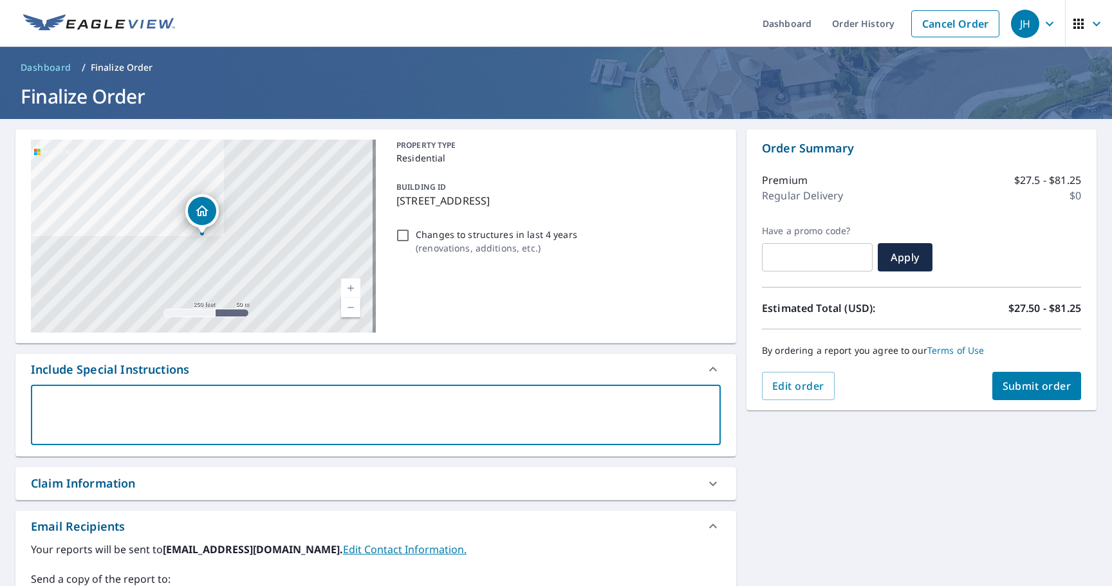
type textarea "W"
type textarea "x"
type textarea "We"
type textarea "x"
type textarea "We"
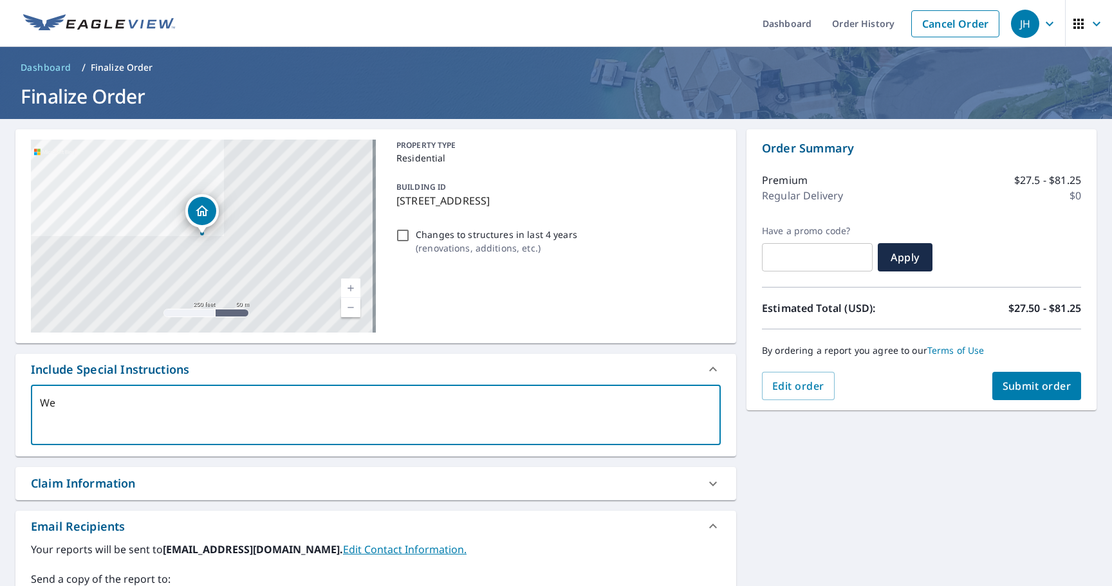
type textarea "x"
type textarea "We o"
type textarea "x"
type textarea "We on"
type textarea "x"
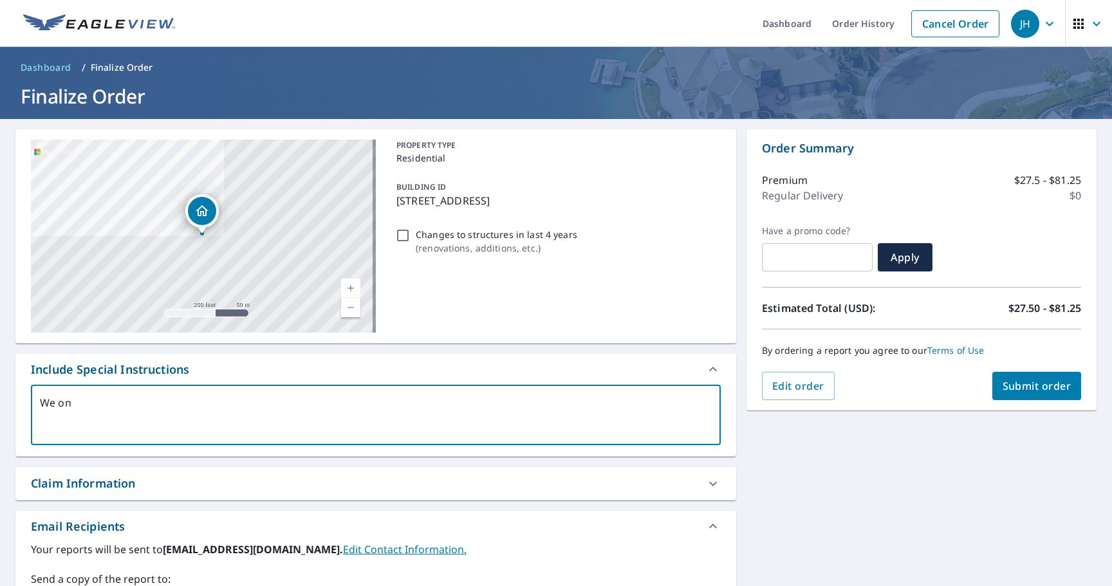
type textarea "We onl"
type textarea "x"
type textarea "We only"
type textarea "x"
type textarea "We only"
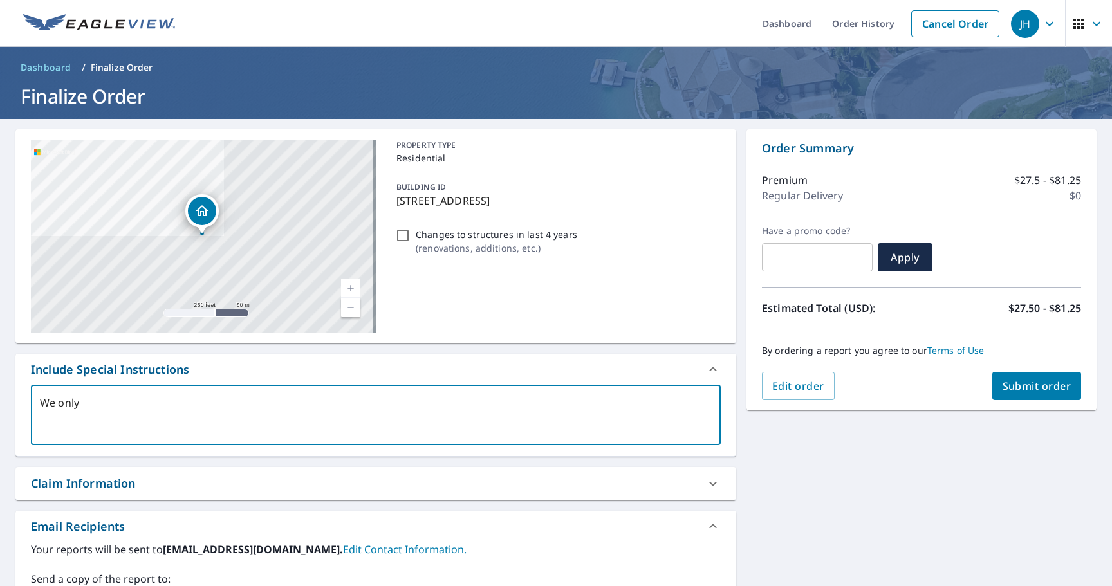
type textarea "x"
type textarea "We only n"
type textarea "x"
type textarea "We only ne"
type textarea "x"
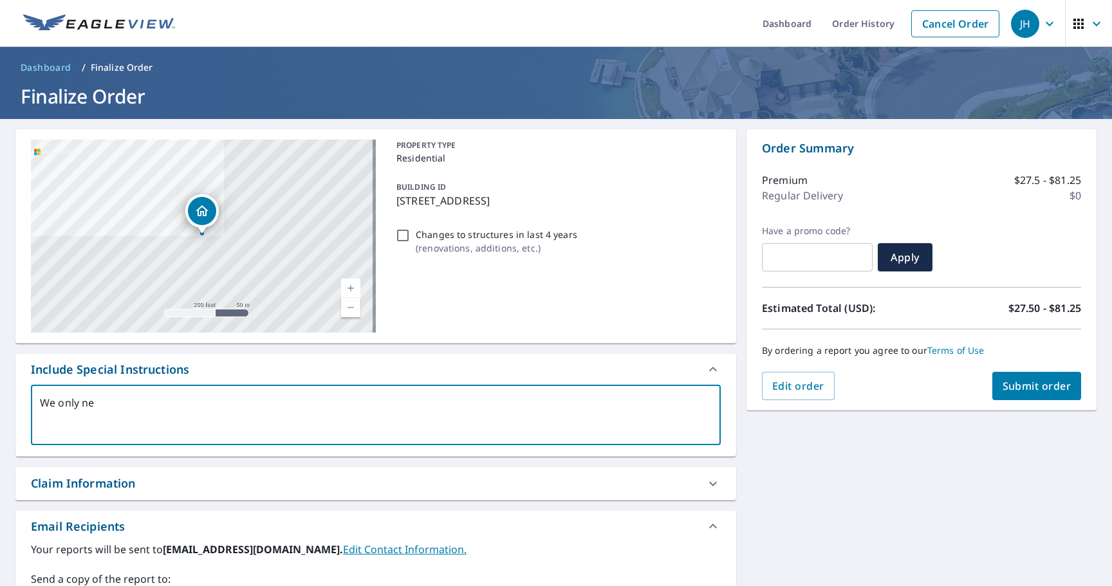
type textarea "We only nee"
type textarea "x"
type textarea "We only need"
type textarea "x"
type textarea "We only need"
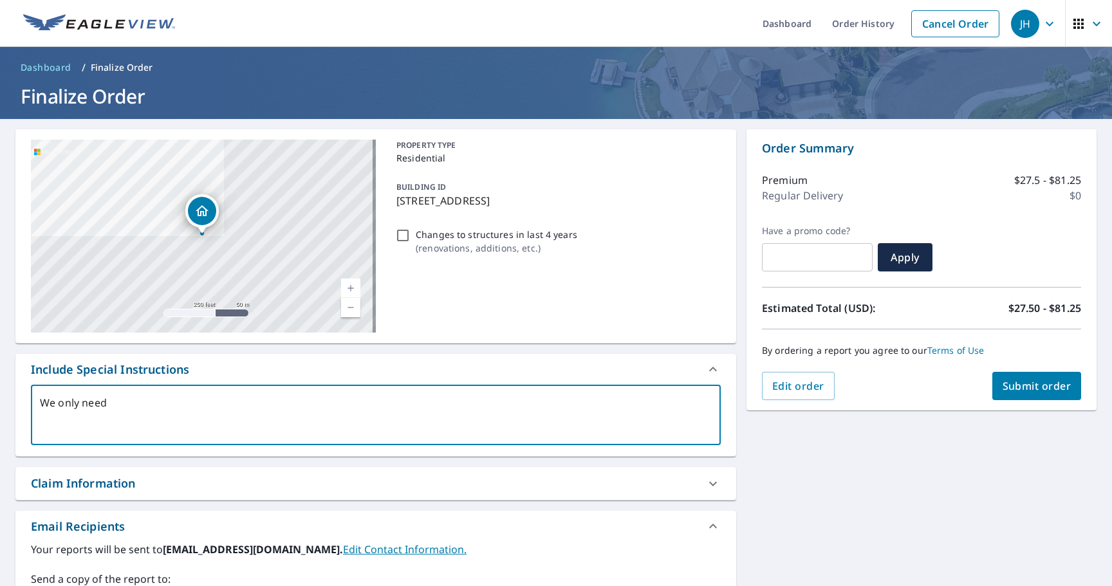
type textarea "x"
type textarea "We only need t"
type textarea "x"
type textarea "We only need th"
type textarea "x"
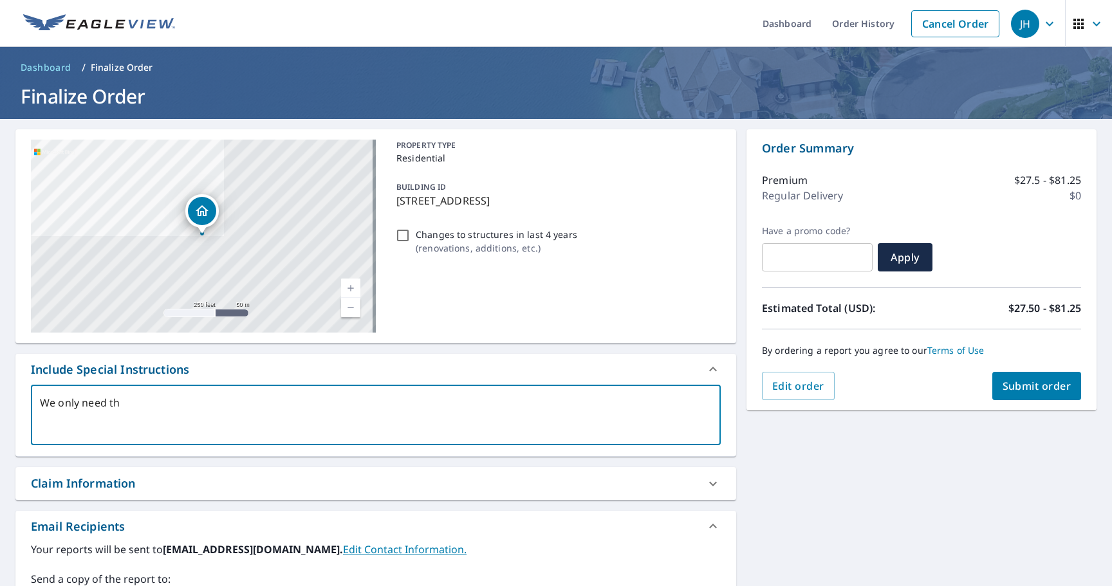
type textarea "We only need the"
type textarea "x"
type textarea "We only need the"
type textarea "x"
type textarea "We only need the m"
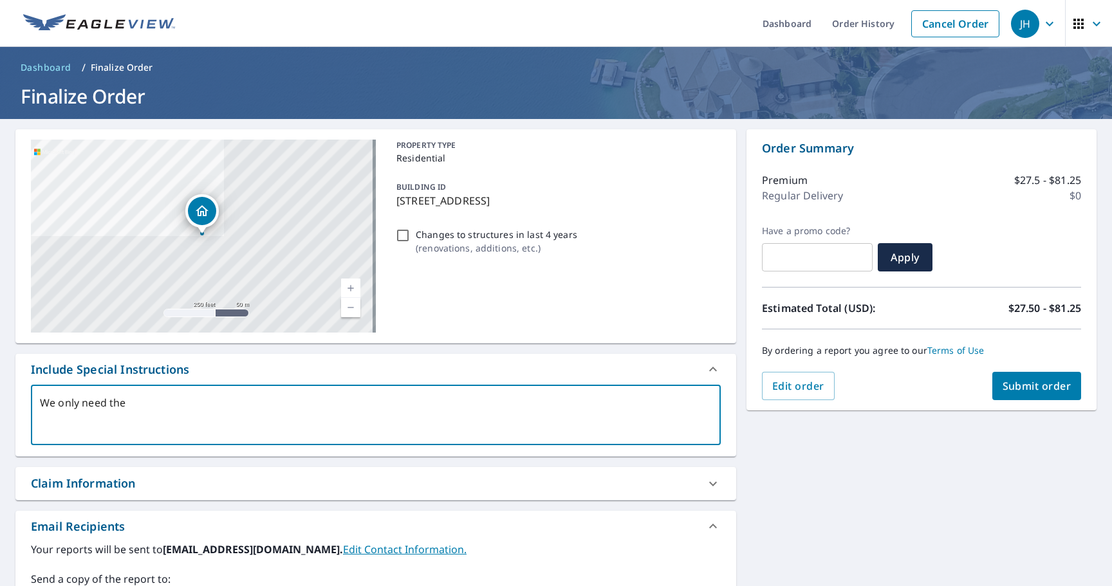
type textarea "x"
type textarea "We only need the ma"
type textarea "x"
type textarea "We only need the mai"
type textarea "x"
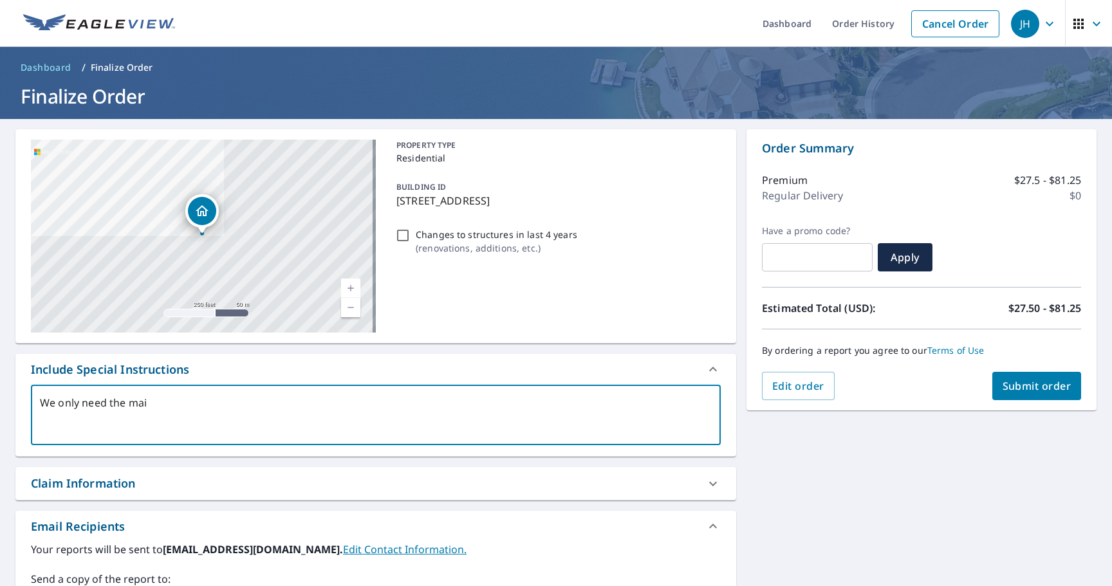
type textarea "We only need the main"
type textarea "x"
type textarea "We only need the main"
type textarea "x"
type textarea "We only need the main h"
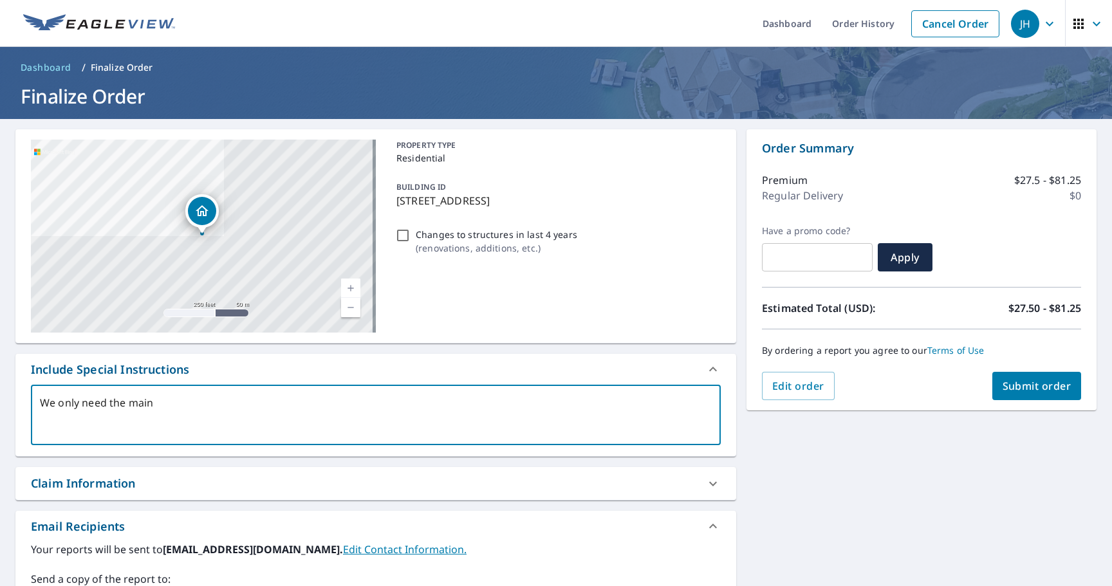
type textarea "x"
type textarea "We only need the main ho"
type textarea "x"
type textarea "We only need the main hou"
type textarea "x"
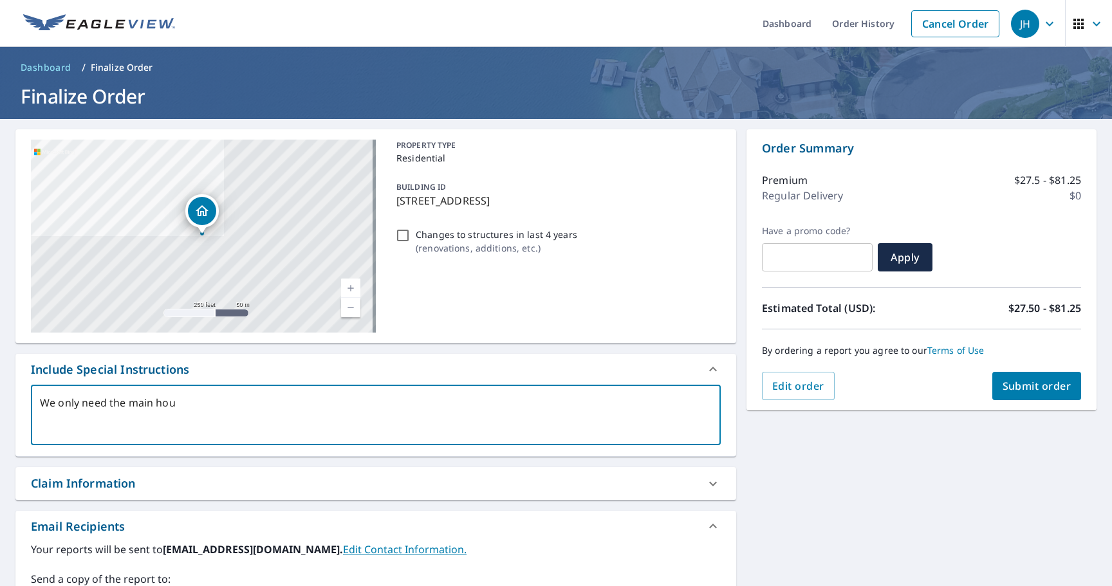
type textarea "We only need the main hous"
type textarea "x"
type textarea "We only need the main house"
type textarea "x"
type textarea "We only need the main house"
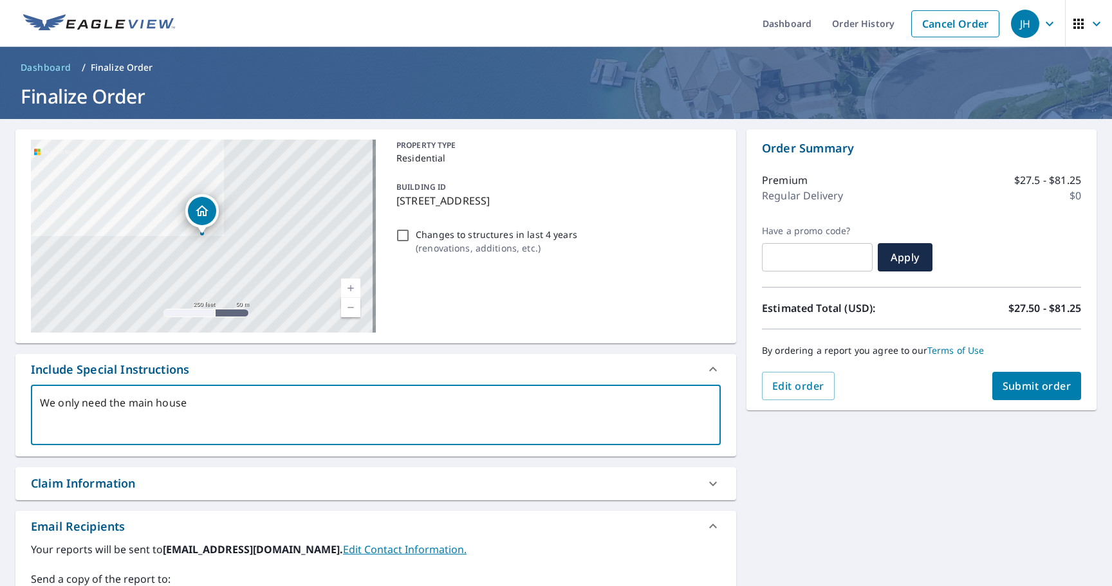
type textarea "x"
type textarea "We only need the main house m"
type textarea "x"
click at [1011, 386] on span "Submit order" at bounding box center [1037, 386] width 69 height 14
